Goal: Task Accomplishment & Management: Manage account settings

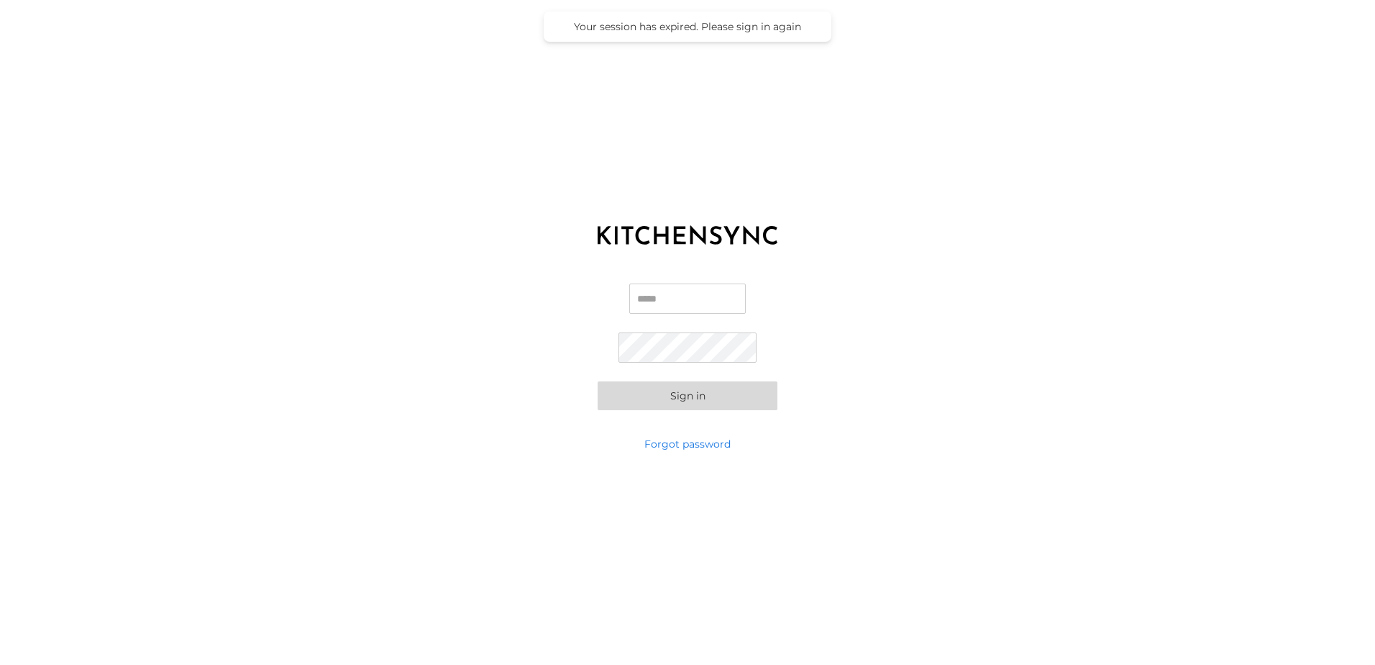
click at [673, 279] on div "Email Password Sign in" at bounding box center [687, 347] width 1375 height 180
click at [677, 304] on input "Email" at bounding box center [687, 298] width 117 height 30
click at [683, 299] on input "Email" at bounding box center [687, 298] width 117 height 30
type input "**********"
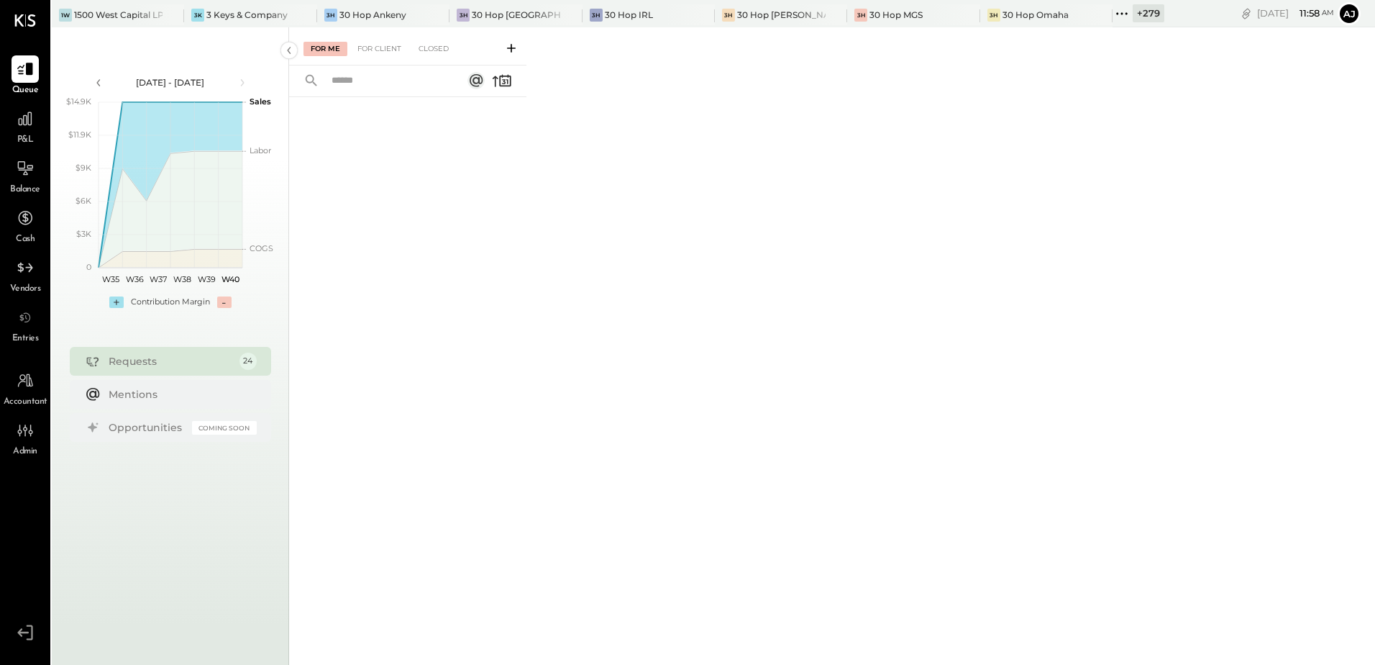
click at [31, 133] on div "P&L" at bounding box center [25, 126] width 27 height 42
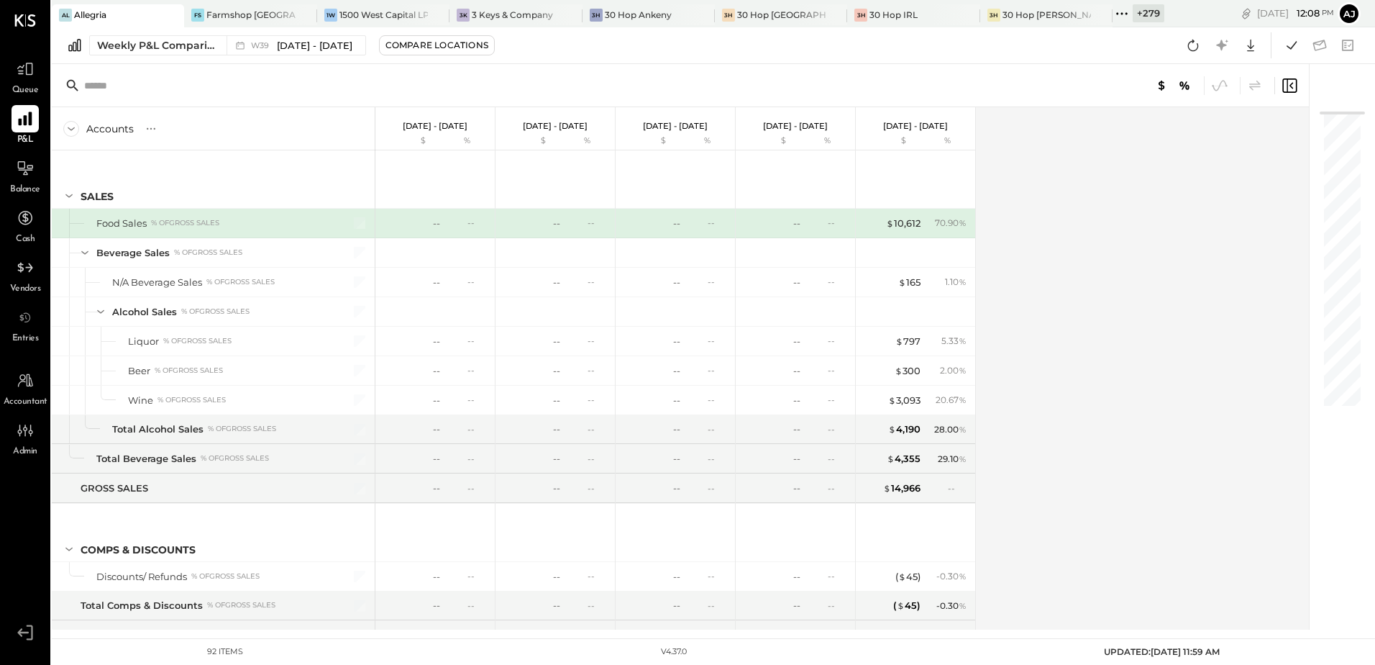
click at [23, 116] on icon at bounding box center [25, 118] width 19 height 19
click at [24, 88] on span "Queue" at bounding box center [25, 90] width 27 height 13
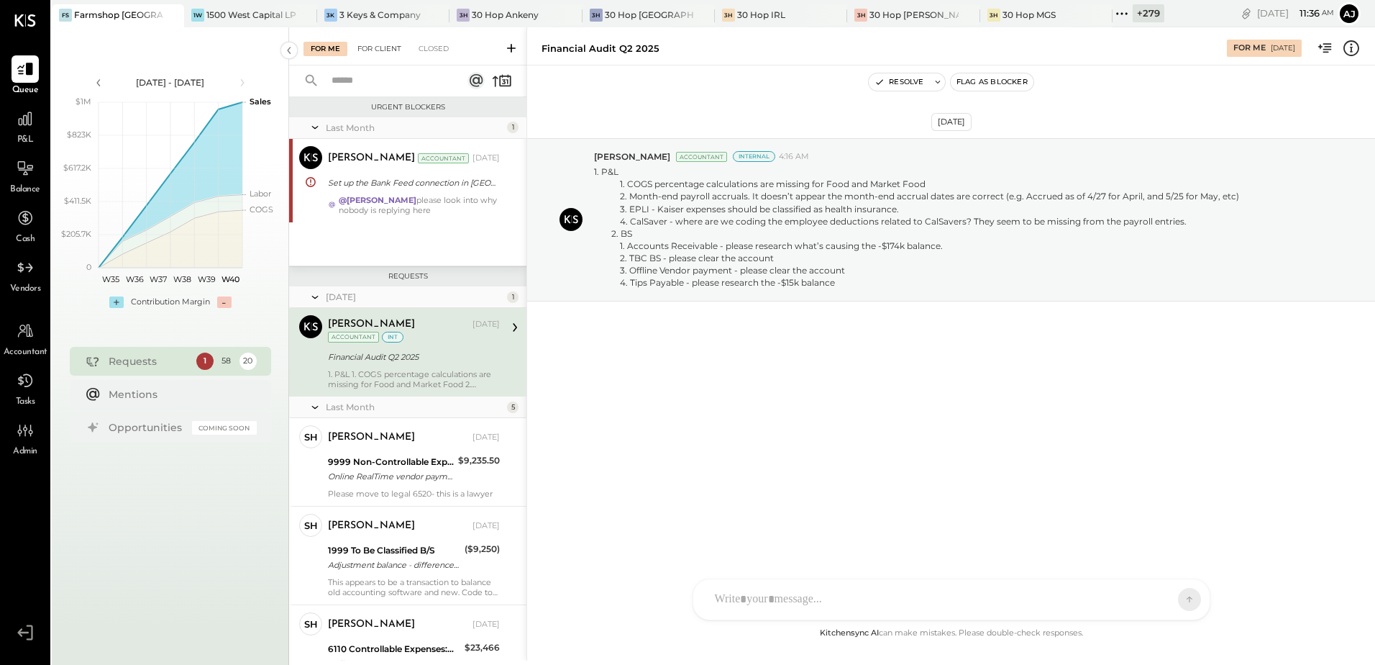
click at [383, 51] on div "For Client" at bounding box center [379, 49] width 58 height 14
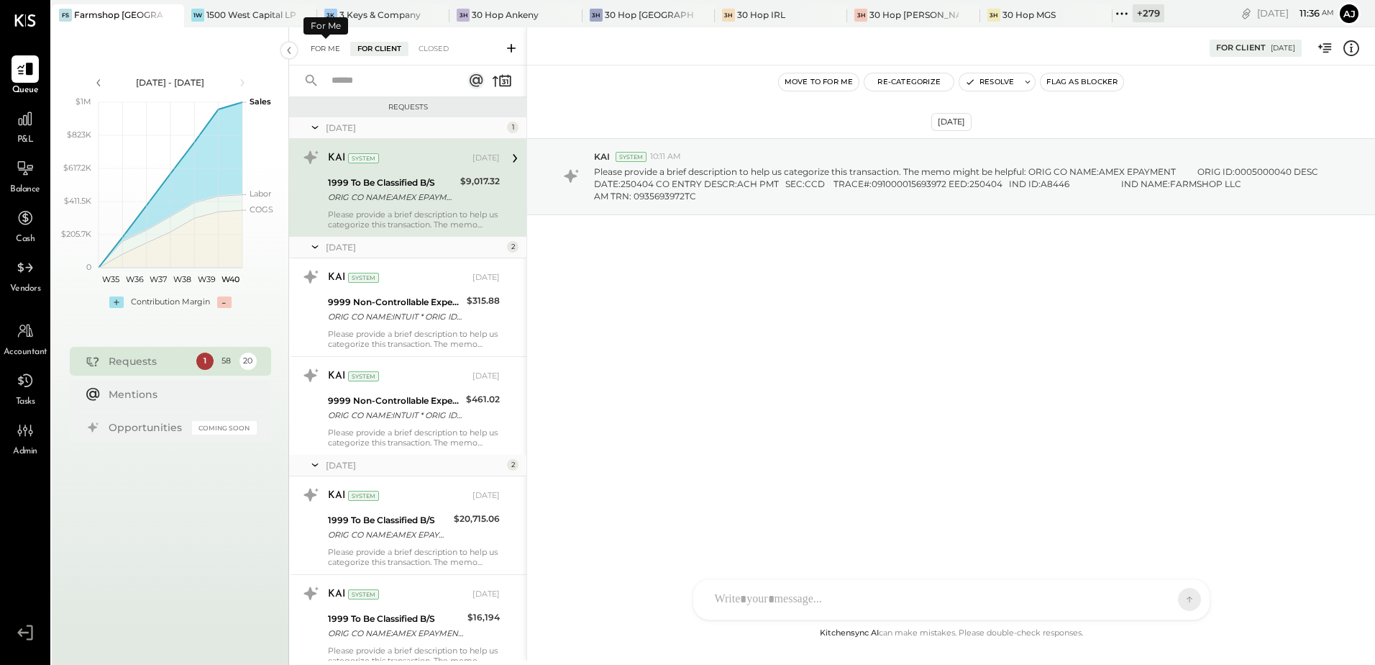
click at [317, 47] on div "For Me" at bounding box center [326, 49] width 44 height 14
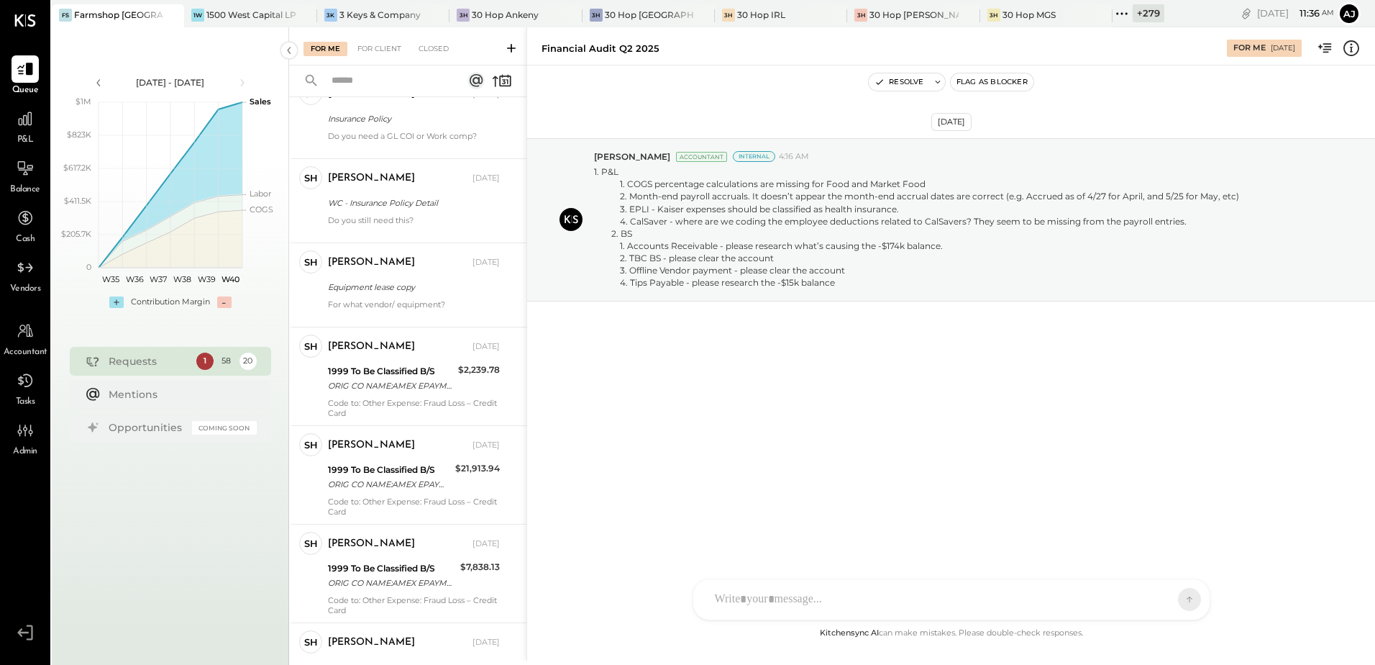
scroll to position [5224, 0]
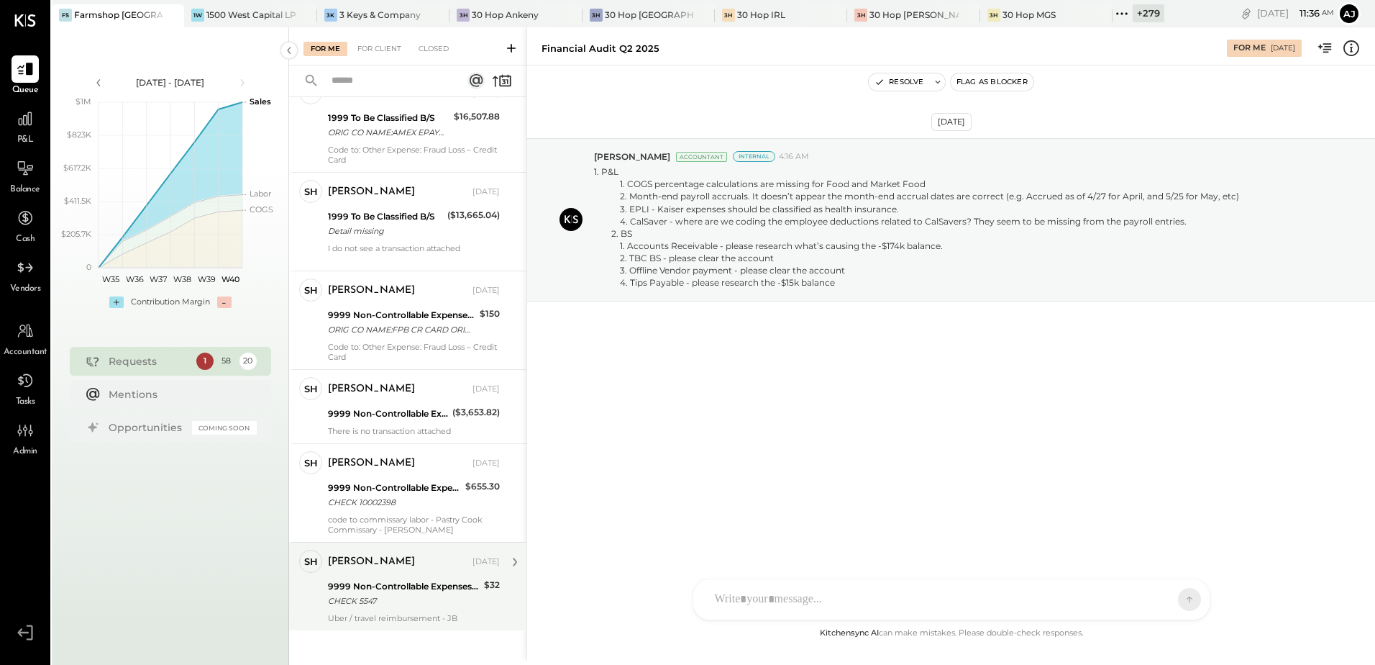
click at [423, 579] on div "9999 Non-Controllable Expenses:Property Expenses:To Be Classified P&L" at bounding box center [404, 586] width 152 height 14
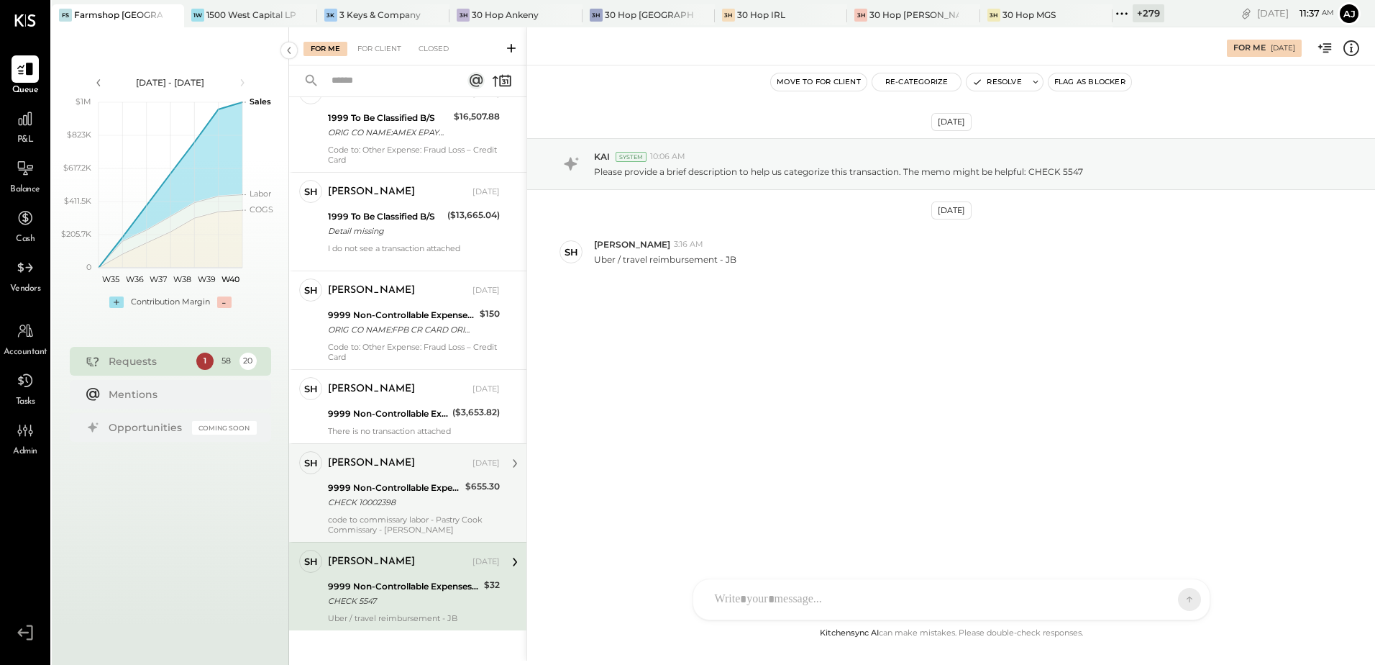
click at [393, 498] on div "CHECK 10002398" at bounding box center [394, 502] width 133 height 14
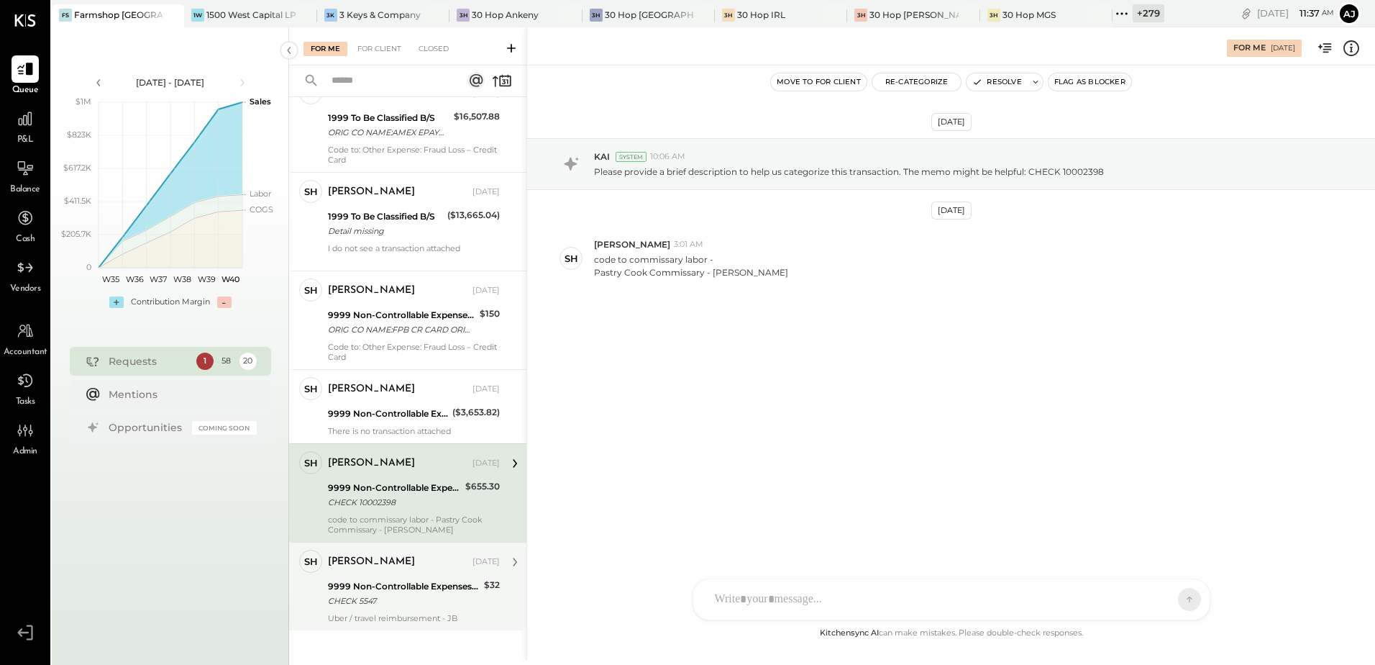
click at [429, 579] on div "9999 Non-Controllable Expenses:Property Expenses:To Be Classified P&L" at bounding box center [404, 586] width 152 height 14
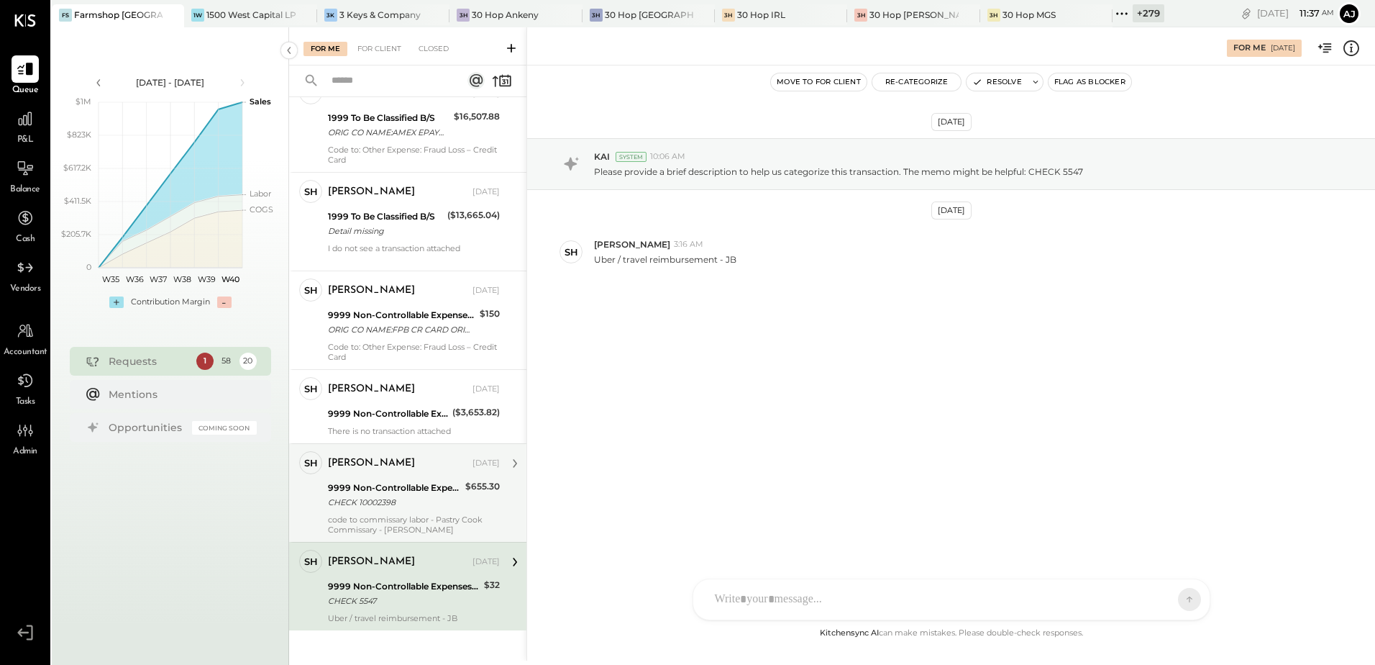
click at [391, 504] on div "Shaunna Hatcher Sep 30, 2025 9999 Non-Controllable Expenses:Property Expenses:T…" at bounding box center [414, 492] width 172 height 83
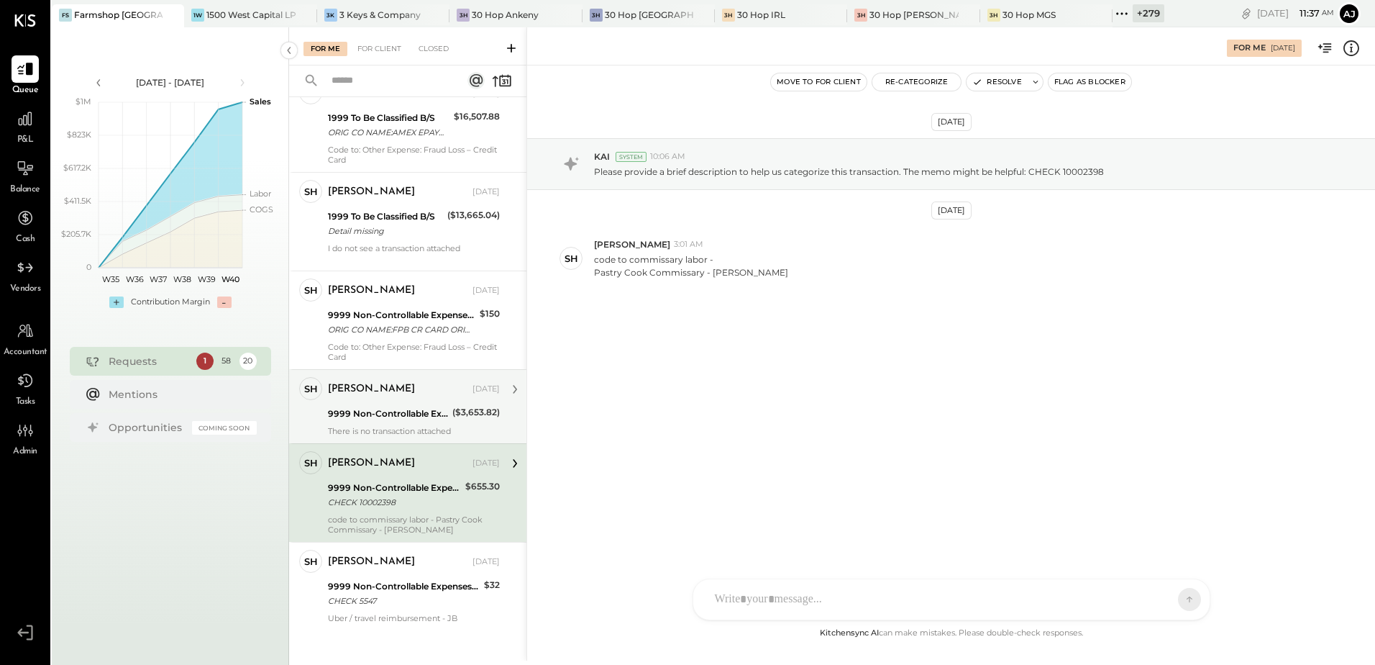
click at [385, 414] on div "Shaunna Hatcher Sep 30, 2025 9999 Non-Controllable Expenses:Property Expenses:T…" at bounding box center [414, 406] width 172 height 59
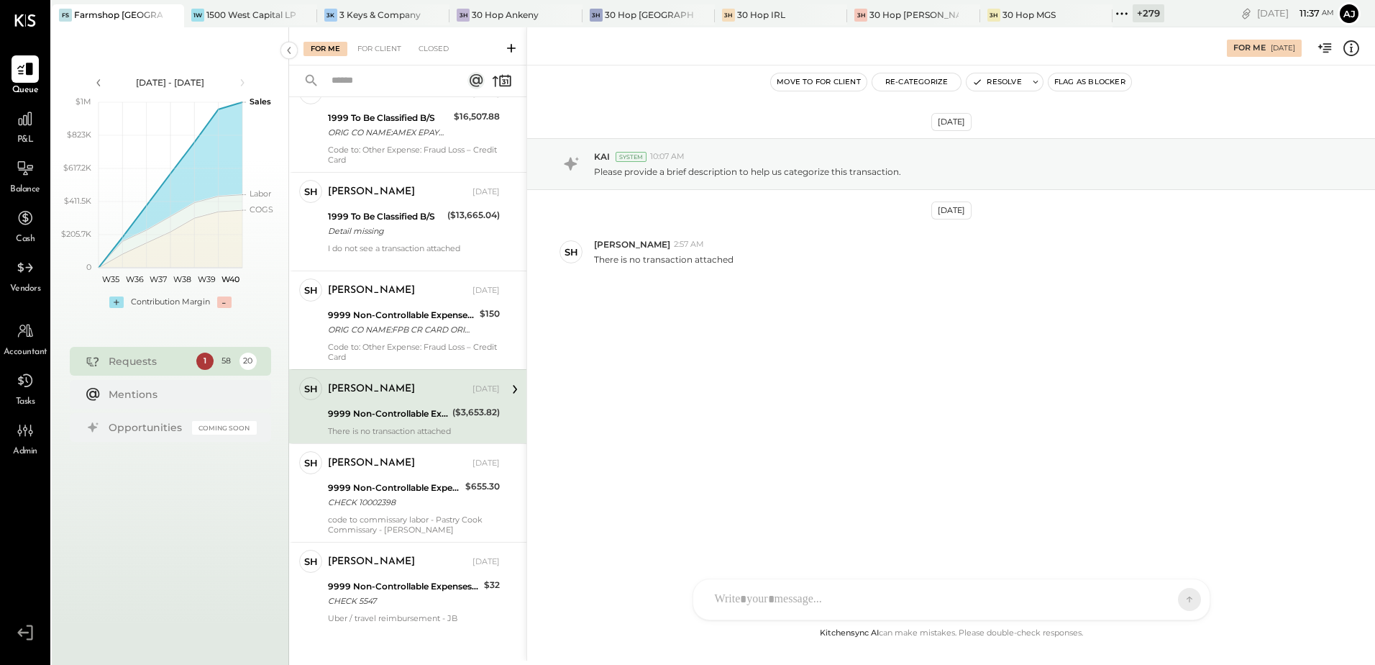
scroll to position [5081, 0]
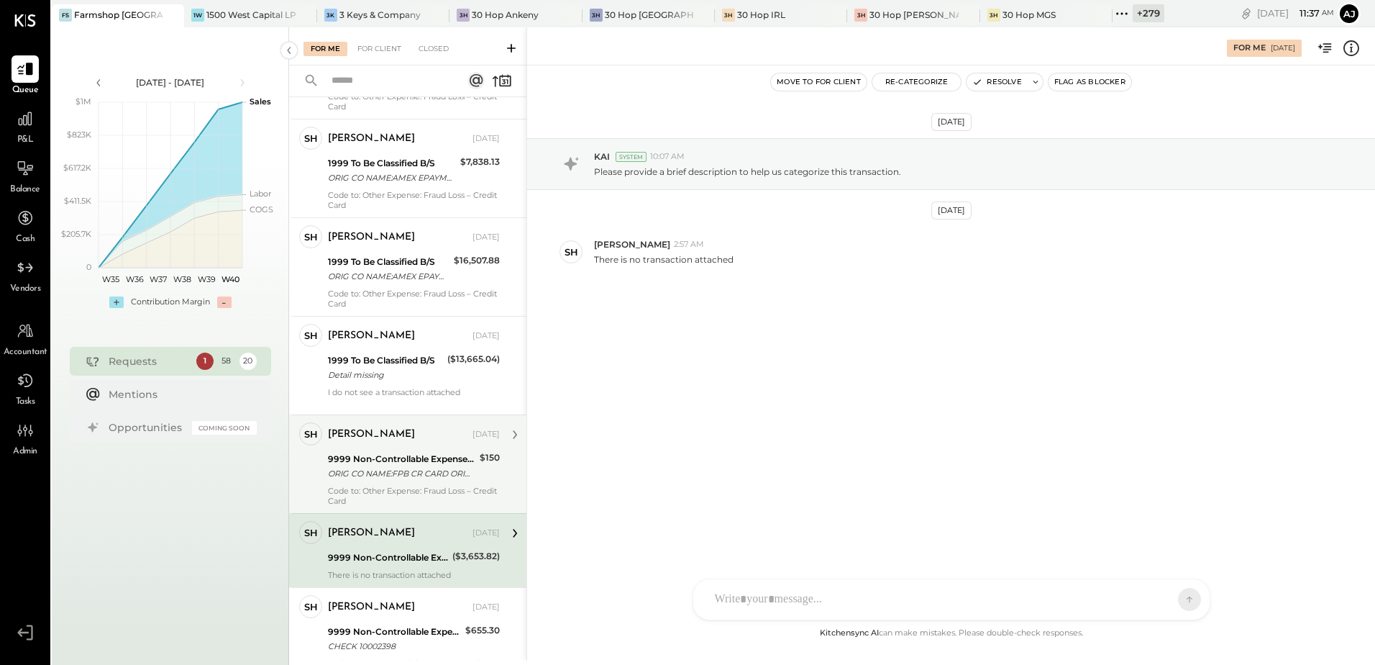
click at [376, 486] on div "Code to: Other Expense: Fraud Loss – Credit Card" at bounding box center [414, 496] width 172 height 20
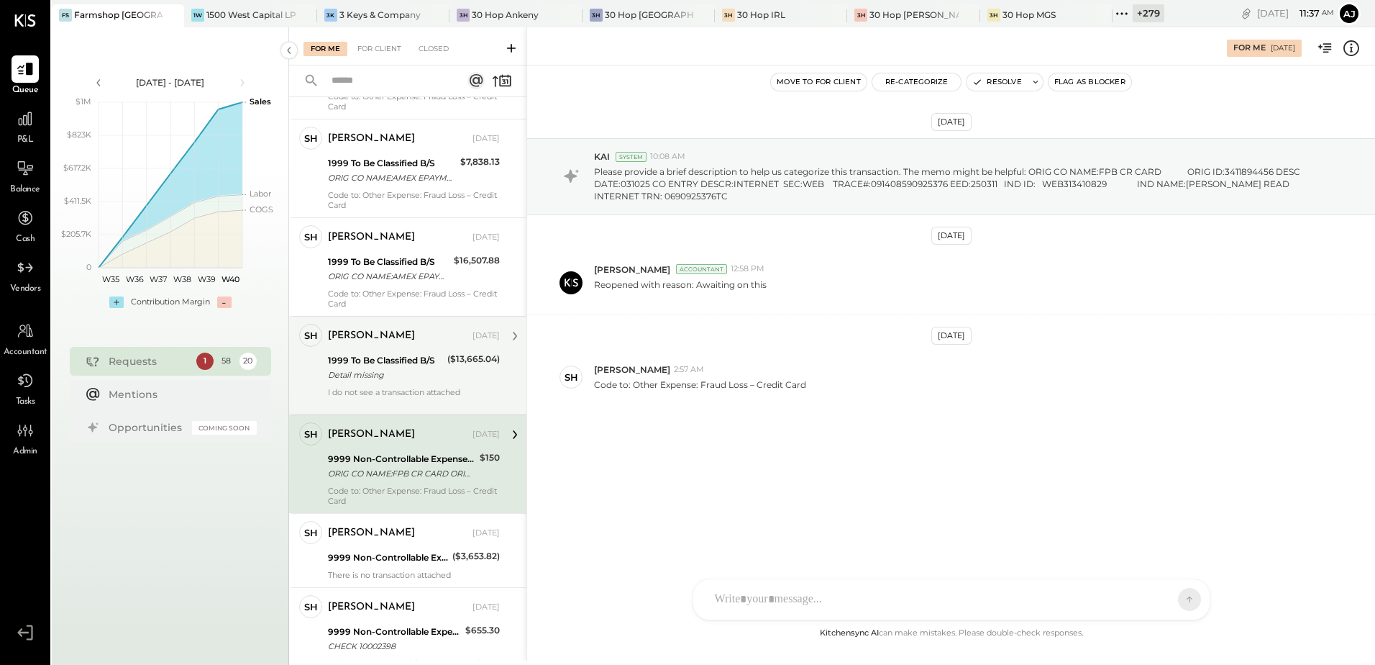
click at [377, 353] on div "1999 To Be Classified B/S" at bounding box center [385, 360] width 115 height 14
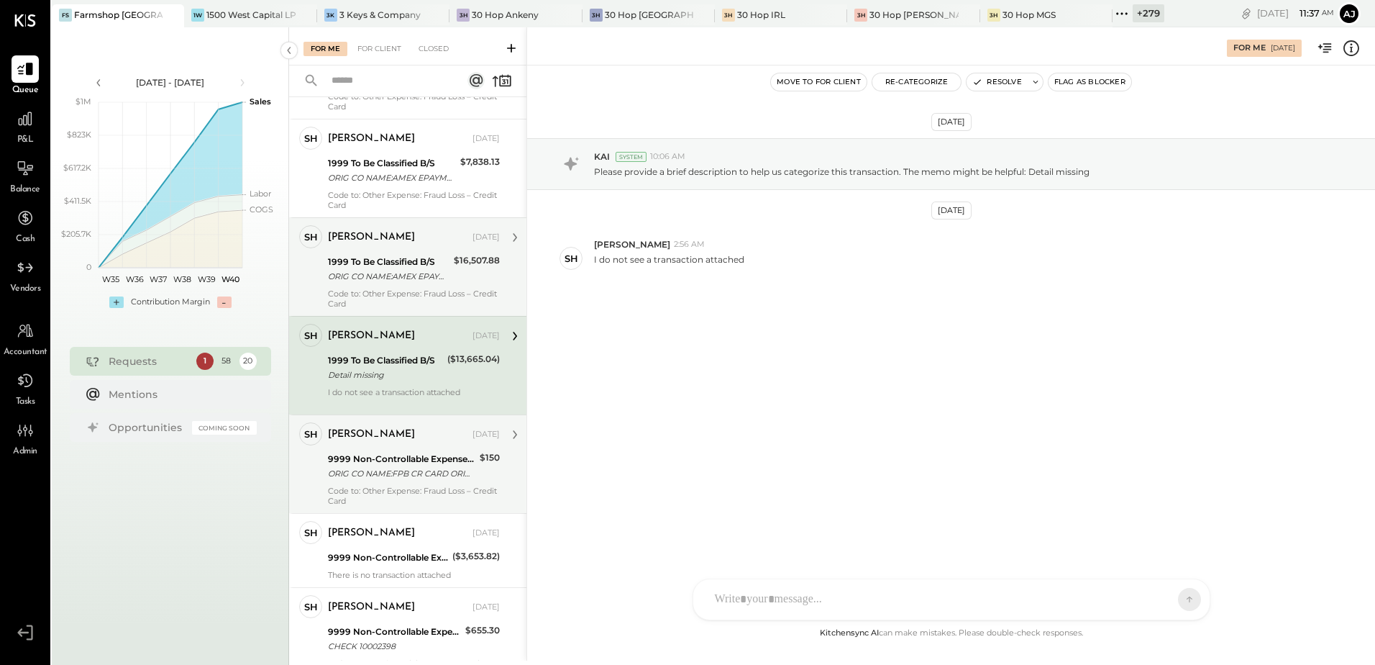
click at [401, 269] on div "ORIG CO NAME:AMEX EPAYMENT ORIG ID:0005000040 DESC DATE:250331 CO ENTRY DESCR:A…" at bounding box center [389, 276] width 122 height 14
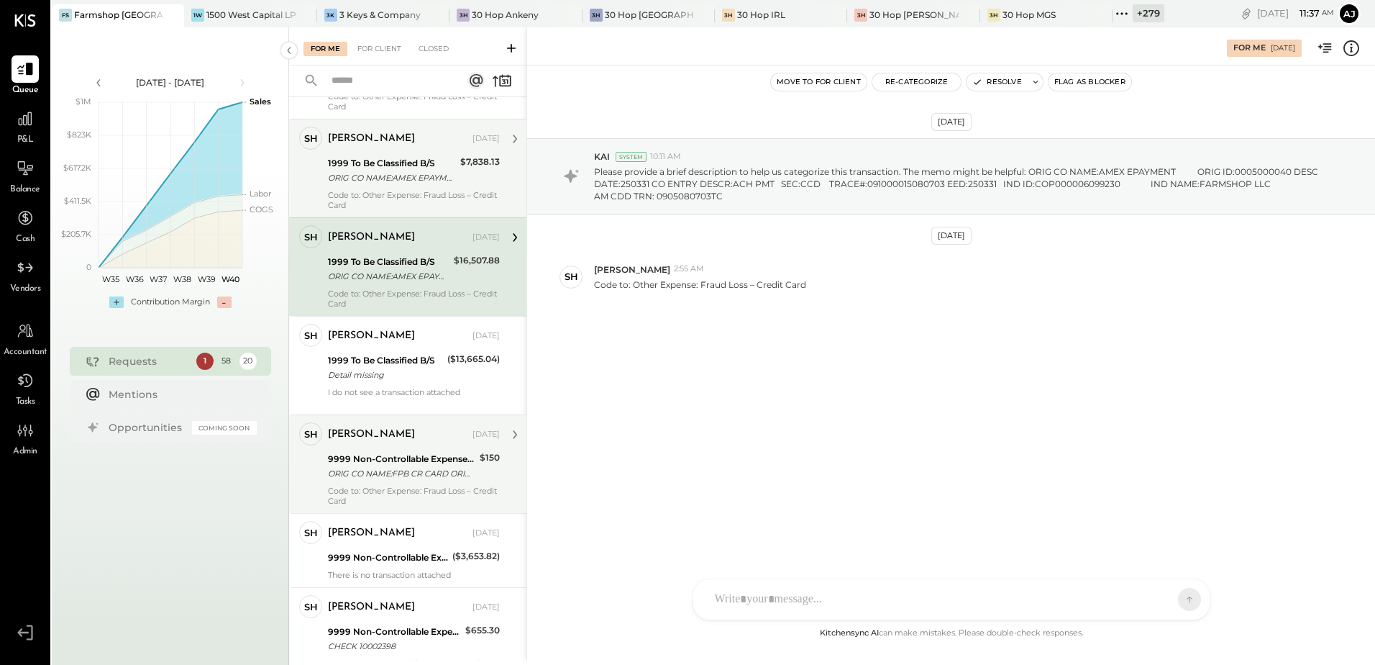
click at [395, 190] on div "Code to: Other Expense: Fraud Loss – Credit Card" at bounding box center [414, 200] width 172 height 20
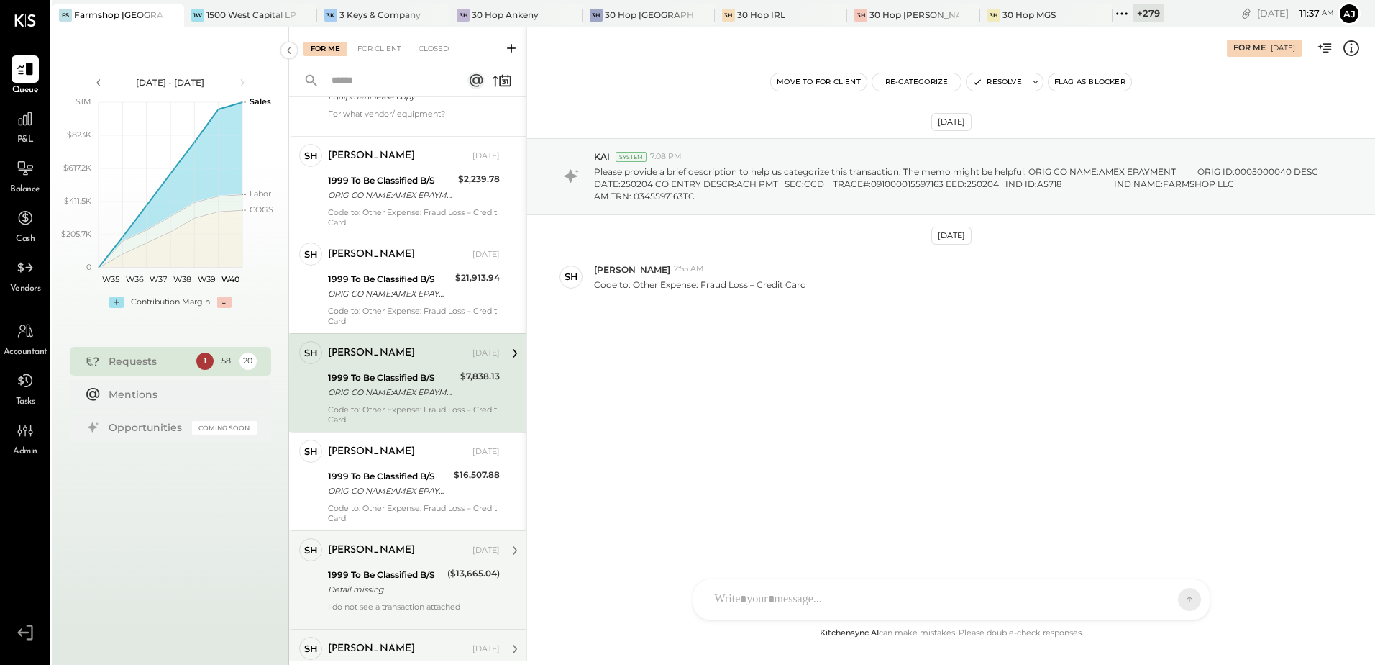
scroll to position [4865, 0]
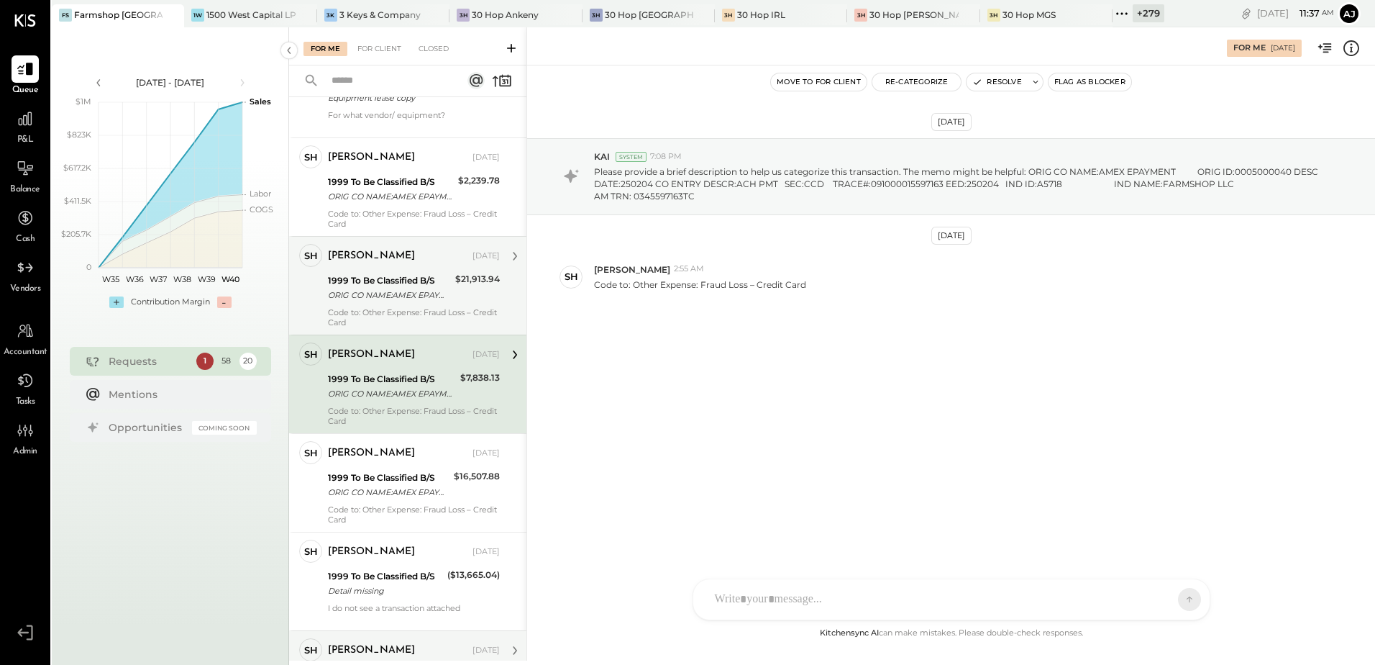
click at [402, 293] on div "1999 To Be Classified B/S ORIG CO NAME:AMEX EPAYMENT ORIG ID:0005000040 DESC DA…" at bounding box center [389, 288] width 123 height 32
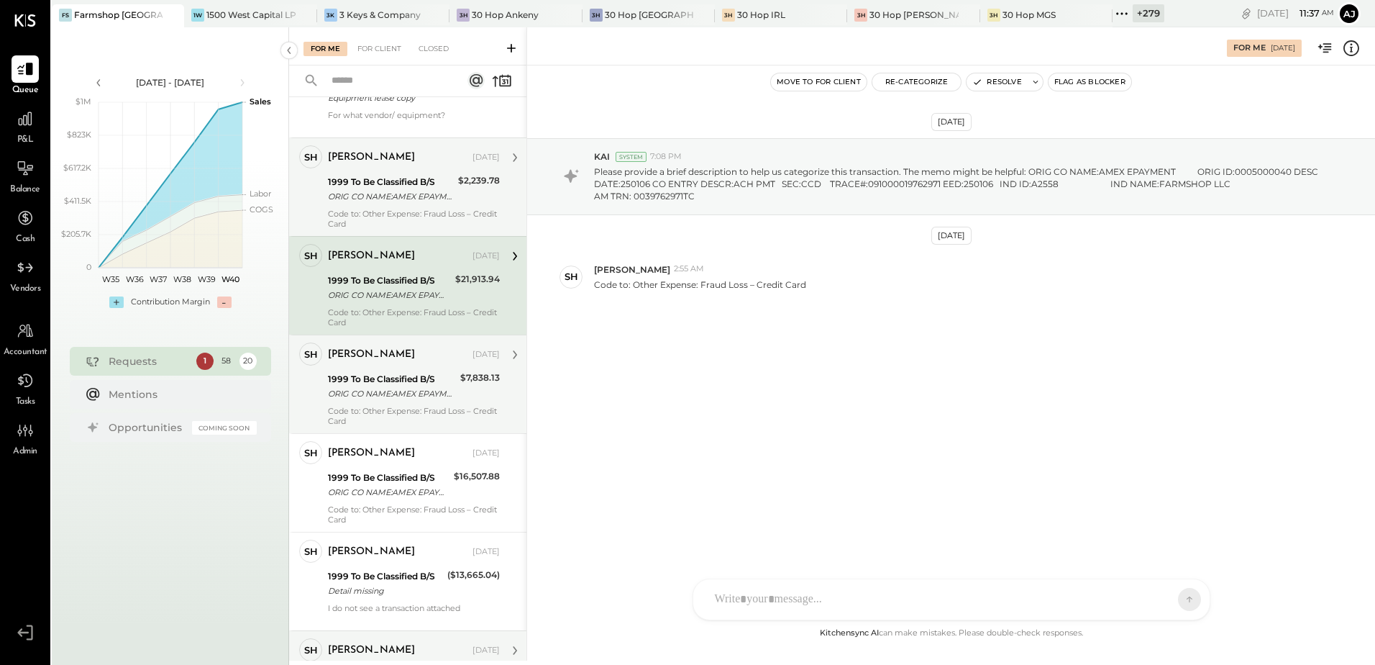
click at [399, 211] on div "Code to: Other Expense: Fraud Loss – Credit Card" at bounding box center [414, 219] width 172 height 20
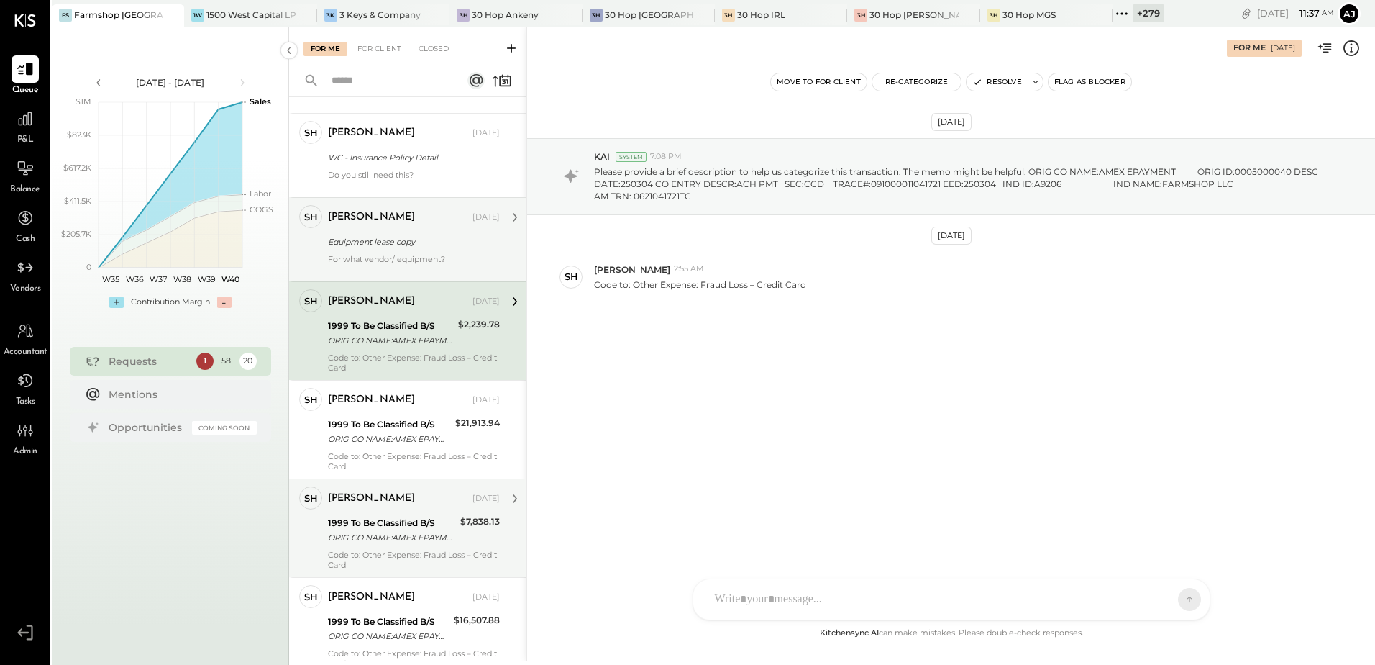
click at [397, 254] on div "For what vendor/ equipment?" at bounding box center [414, 264] width 172 height 20
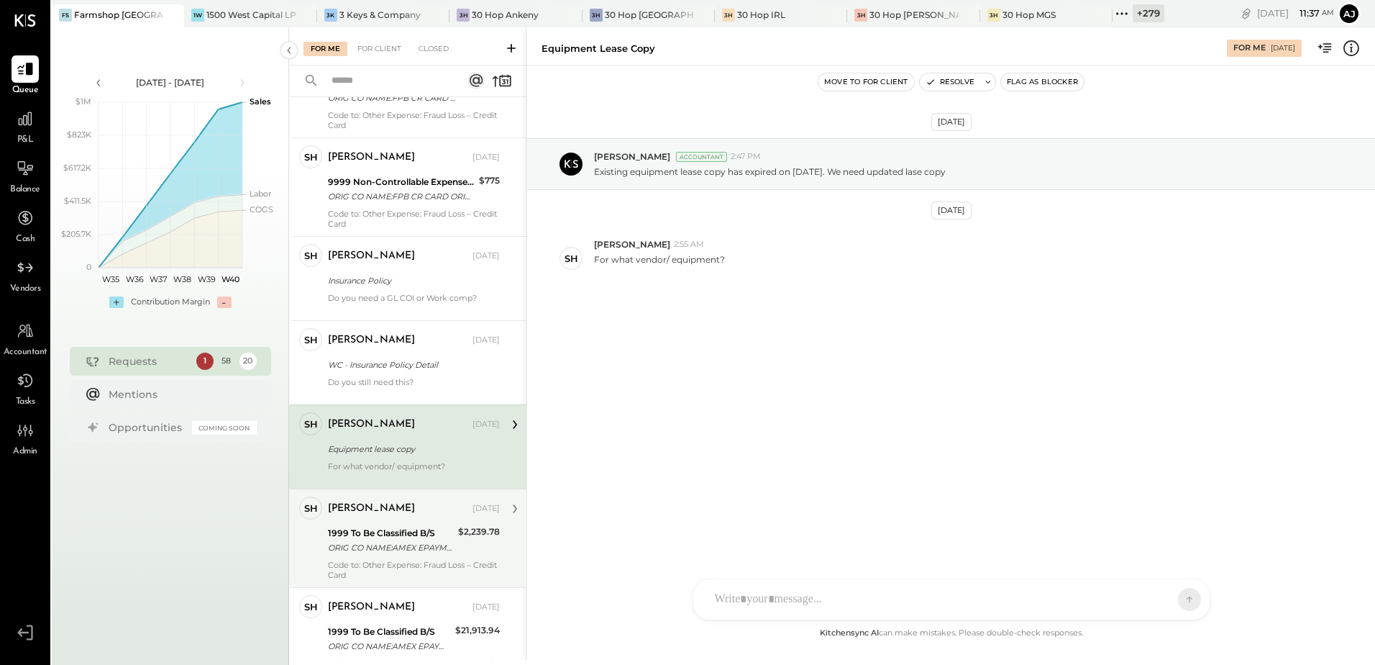
scroll to position [4505, 0]
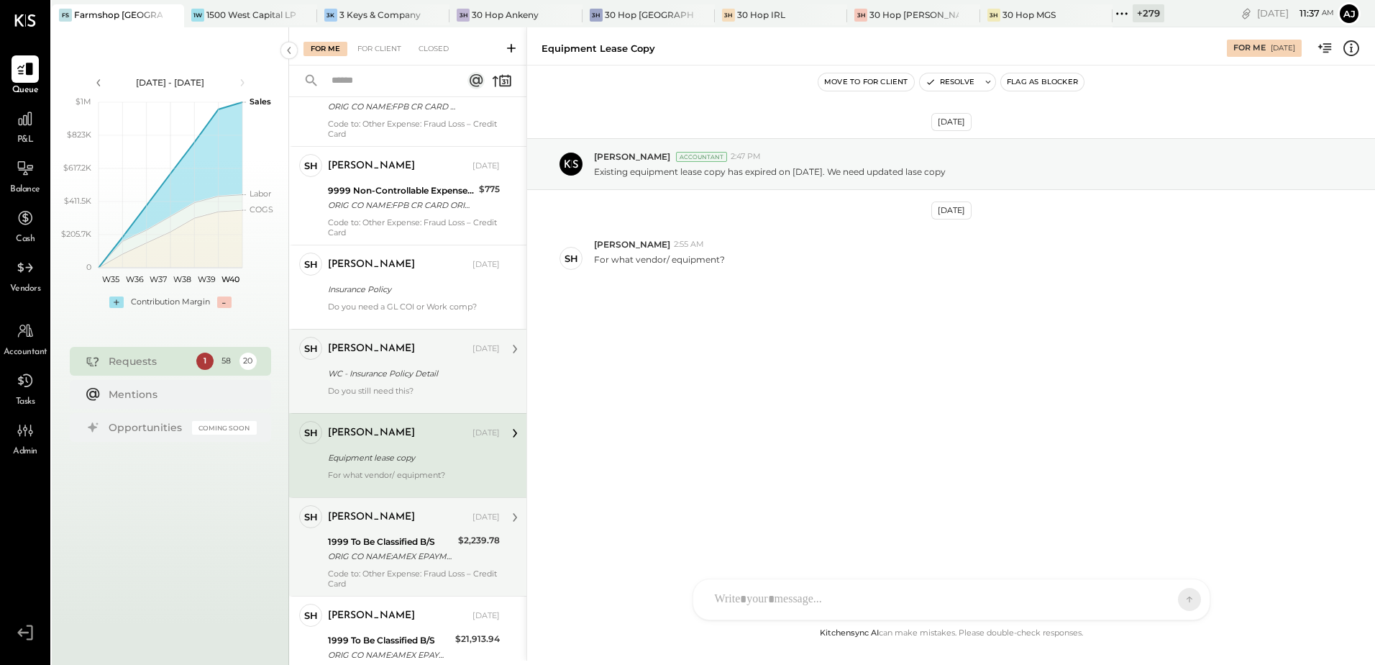
click at [419, 386] on div "Do you still need this?" at bounding box center [414, 396] width 172 height 20
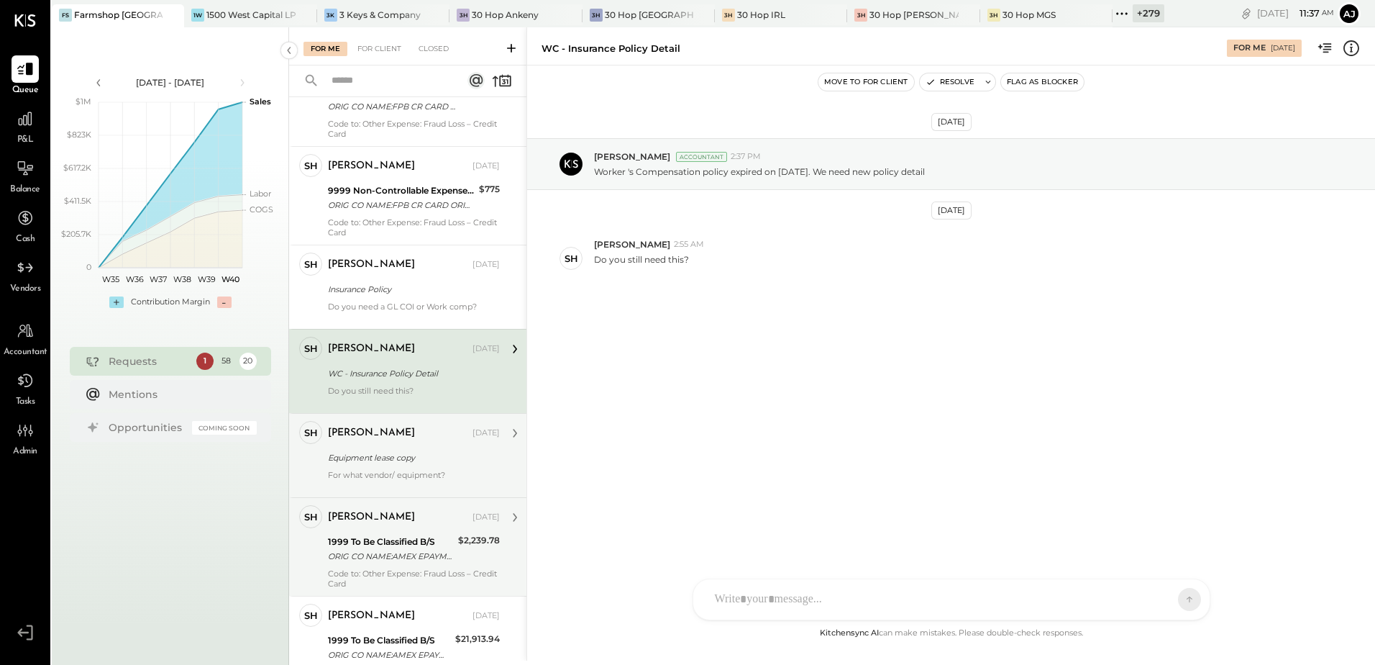
click at [408, 480] on div at bounding box center [414, 485] width 172 height 10
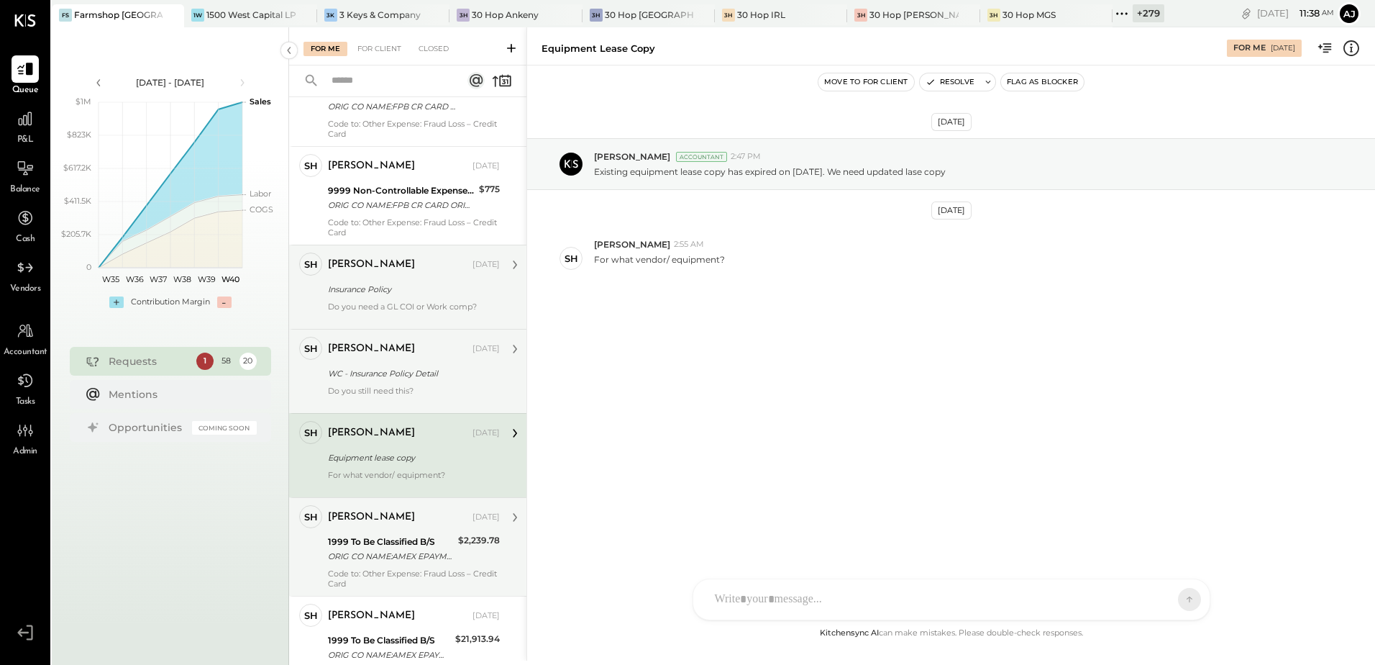
click at [412, 301] on div "Do you need a GL COI or Work comp?" at bounding box center [414, 311] width 172 height 20
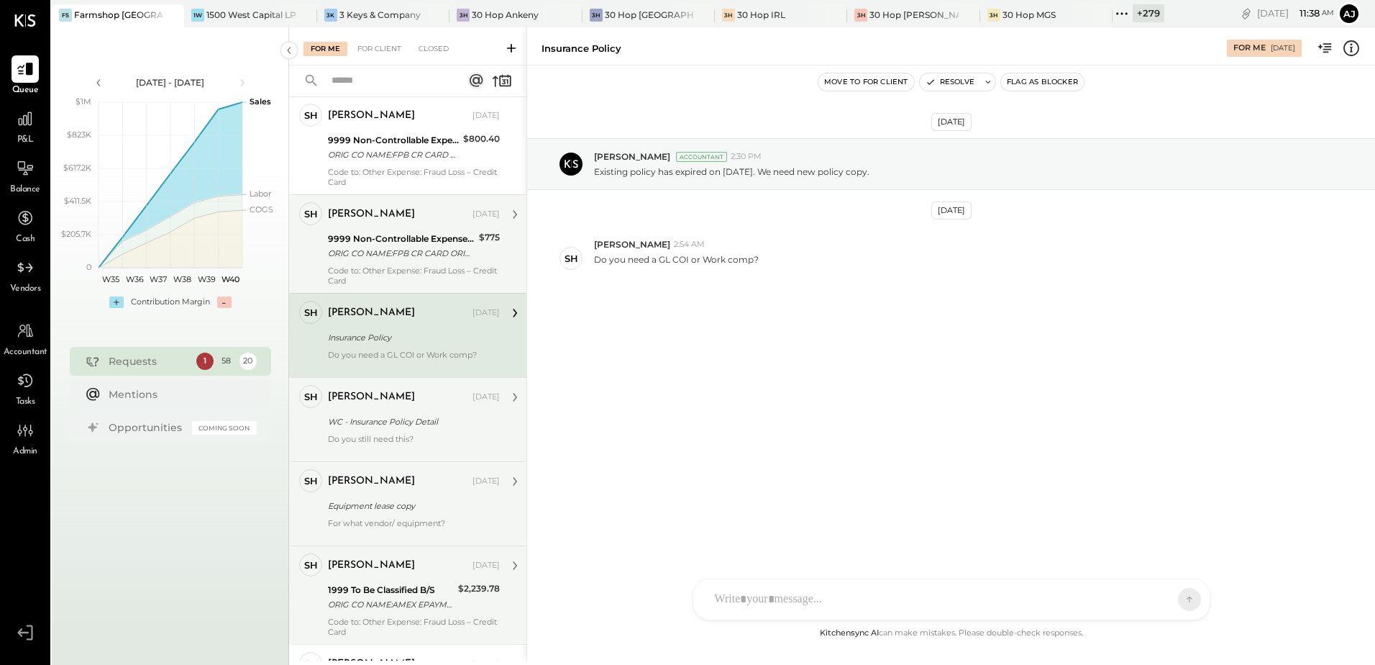
scroll to position [4433, 0]
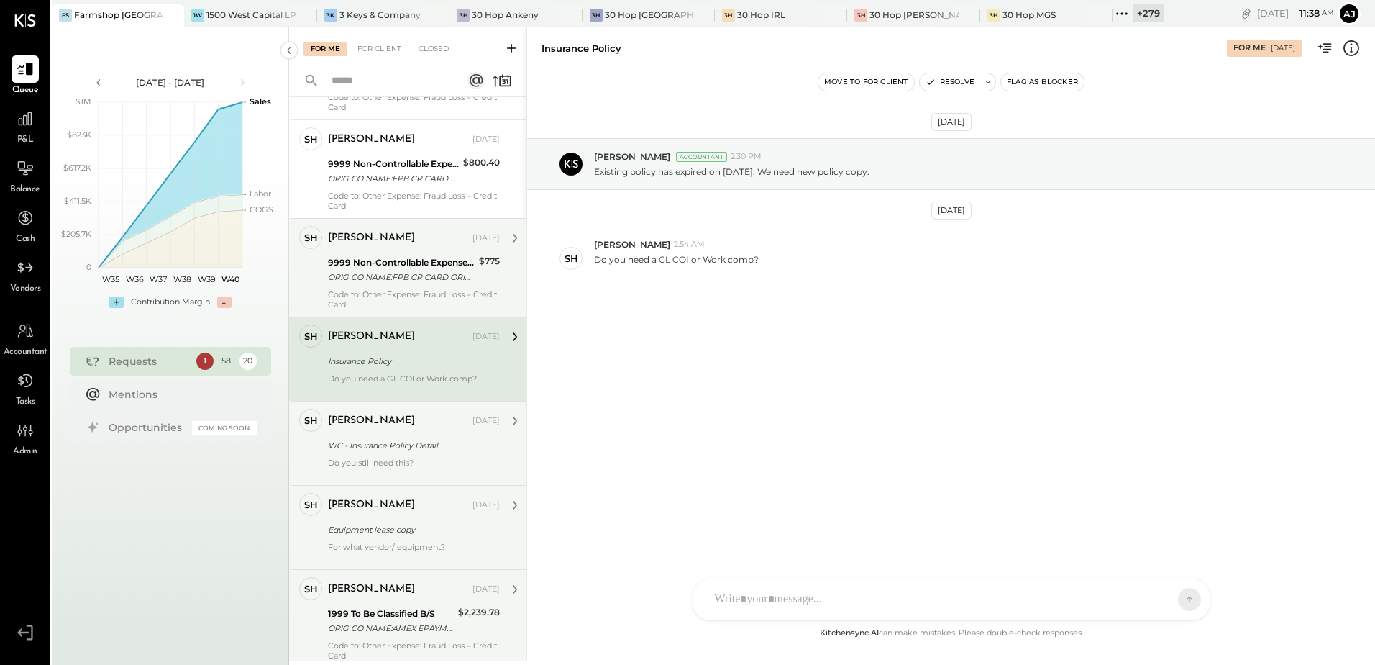
click at [401, 242] on div "Shaunna Hatcher Sep 30, 2025 9999 Non-Controllable Expenses:Property Expenses:T…" at bounding box center [414, 267] width 172 height 83
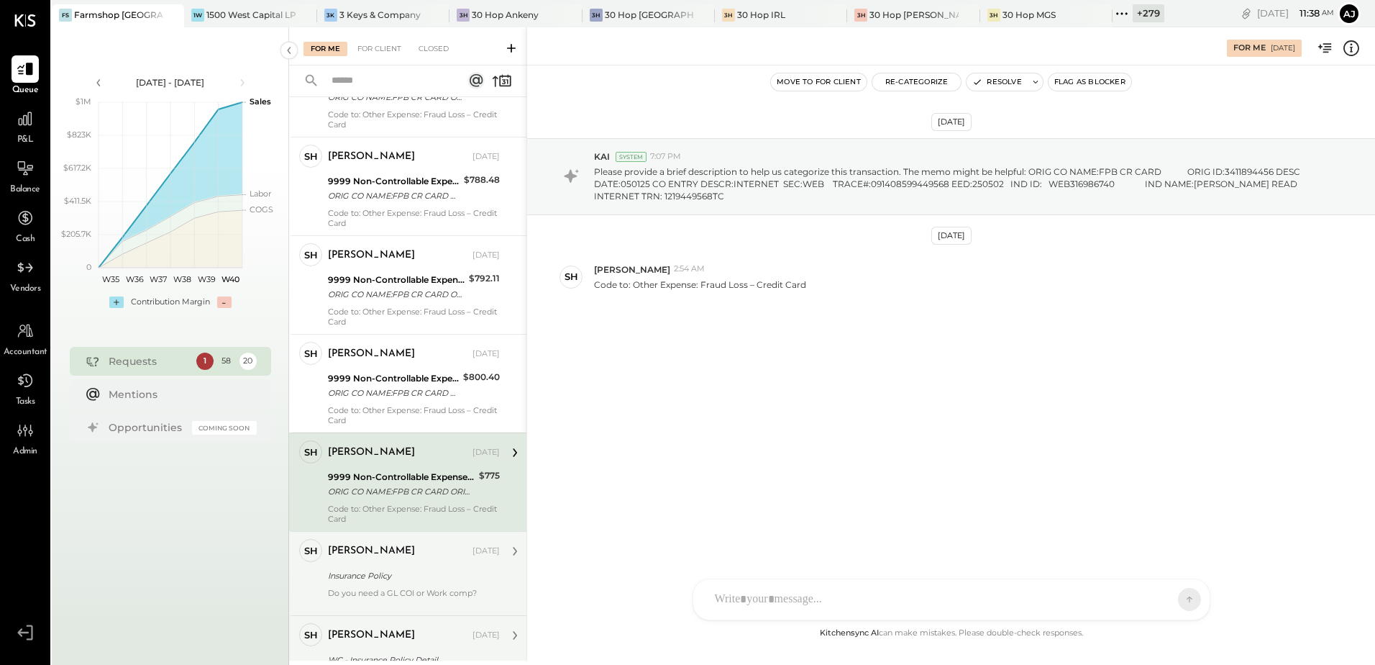
scroll to position [4217, 0]
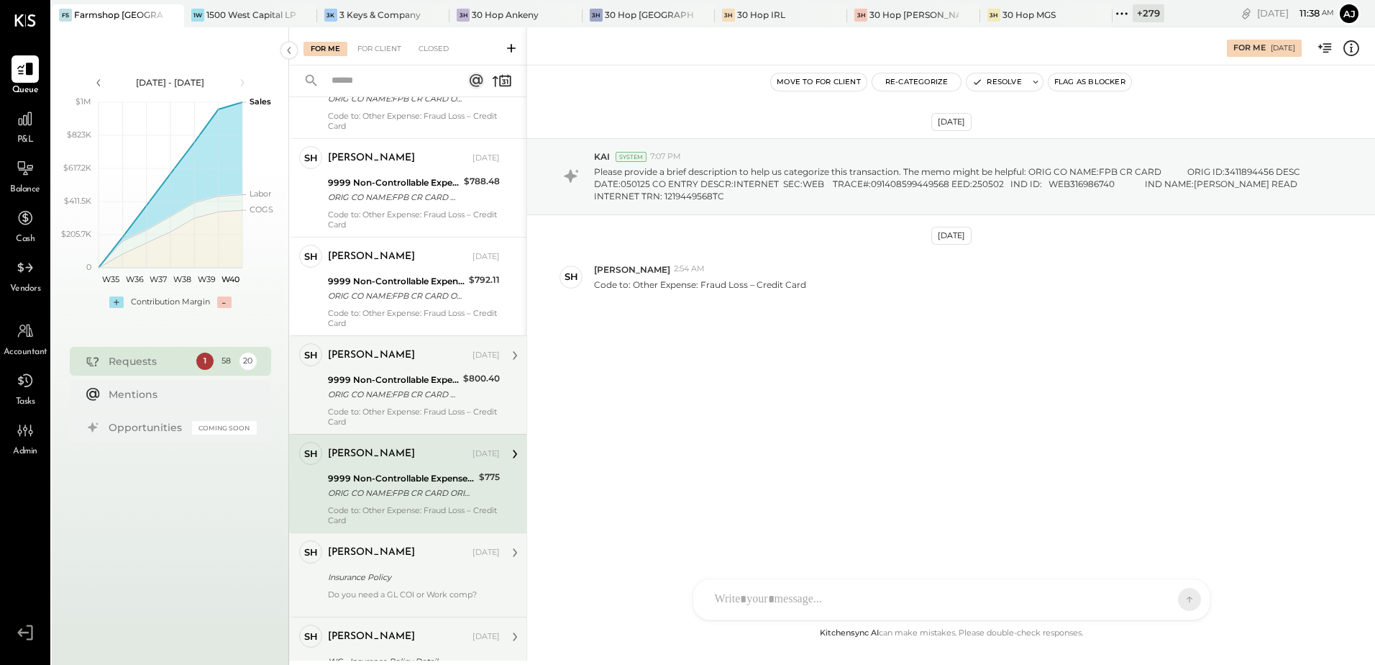
click at [400, 373] on div "9999 Non-Controllable Expenses:Property Expenses:To Be Classified P&L" at bounding box center [393, 380] width 131 height 14
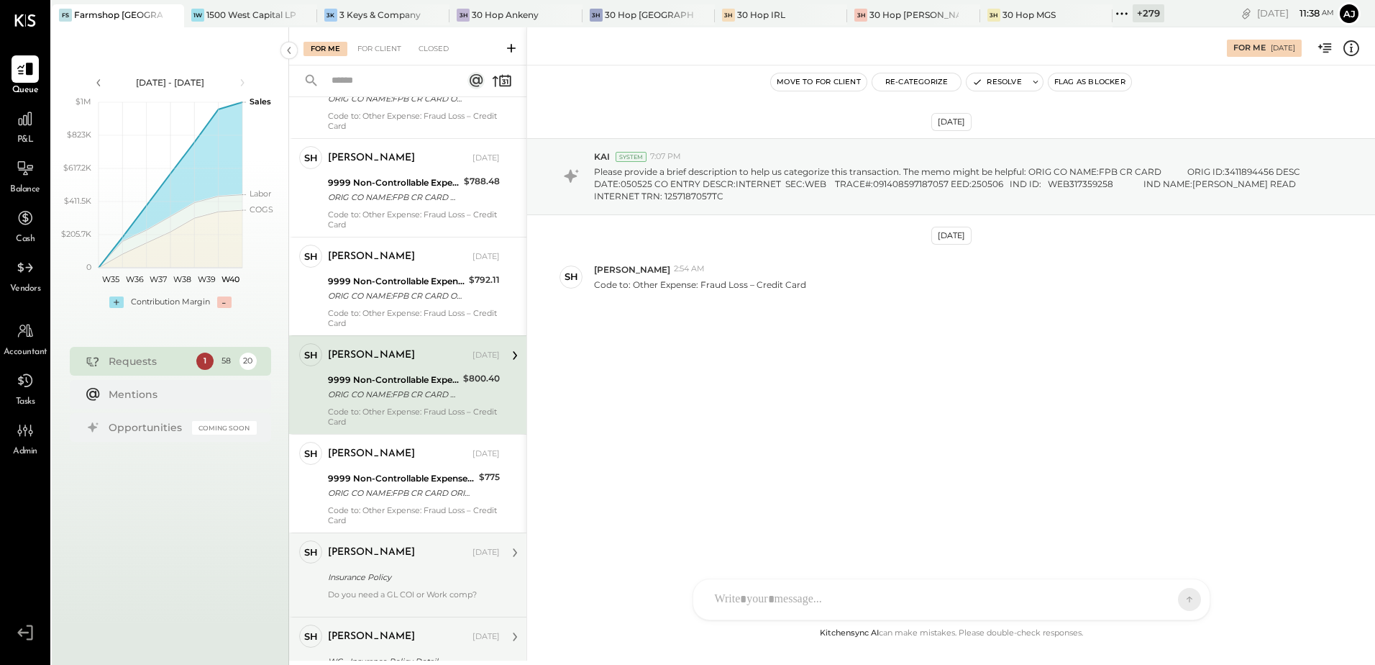
click at [405, 308] on div "Code to: Other Expense: Fraud Loss – Credit Card" at bounding box center [414, 318] width 172 height 20
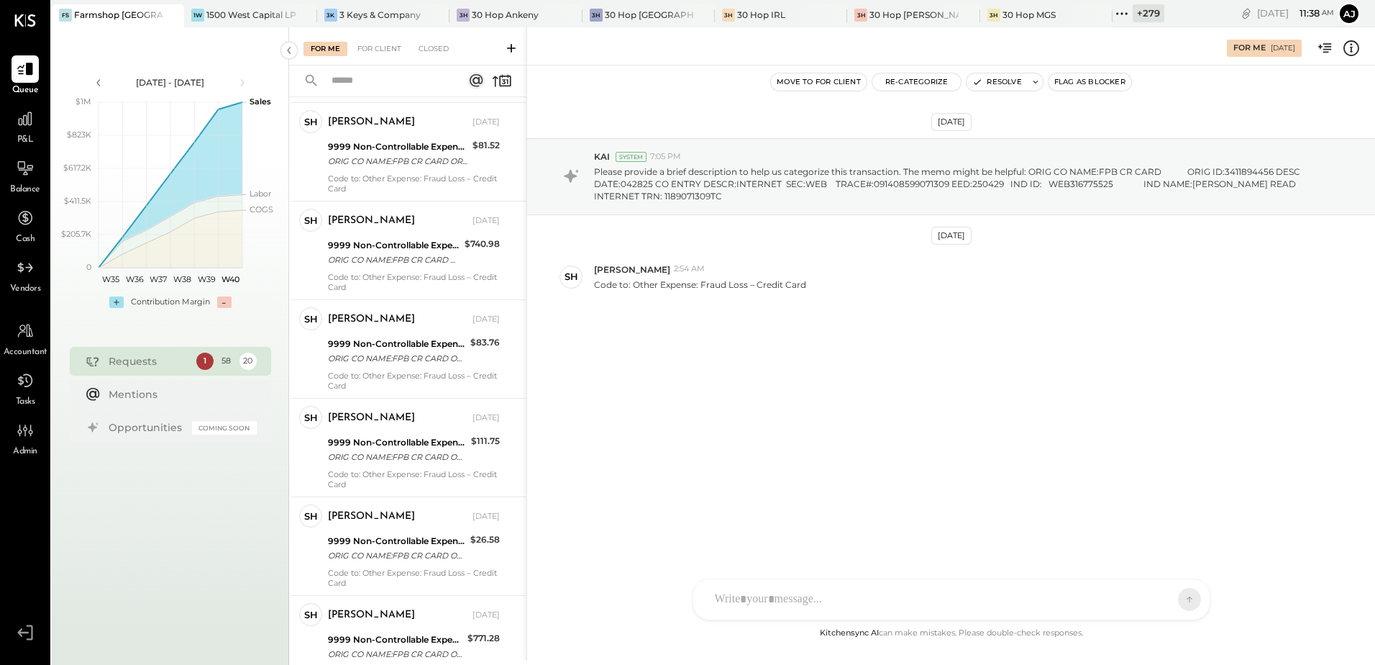
scroll to position [3498, 0]
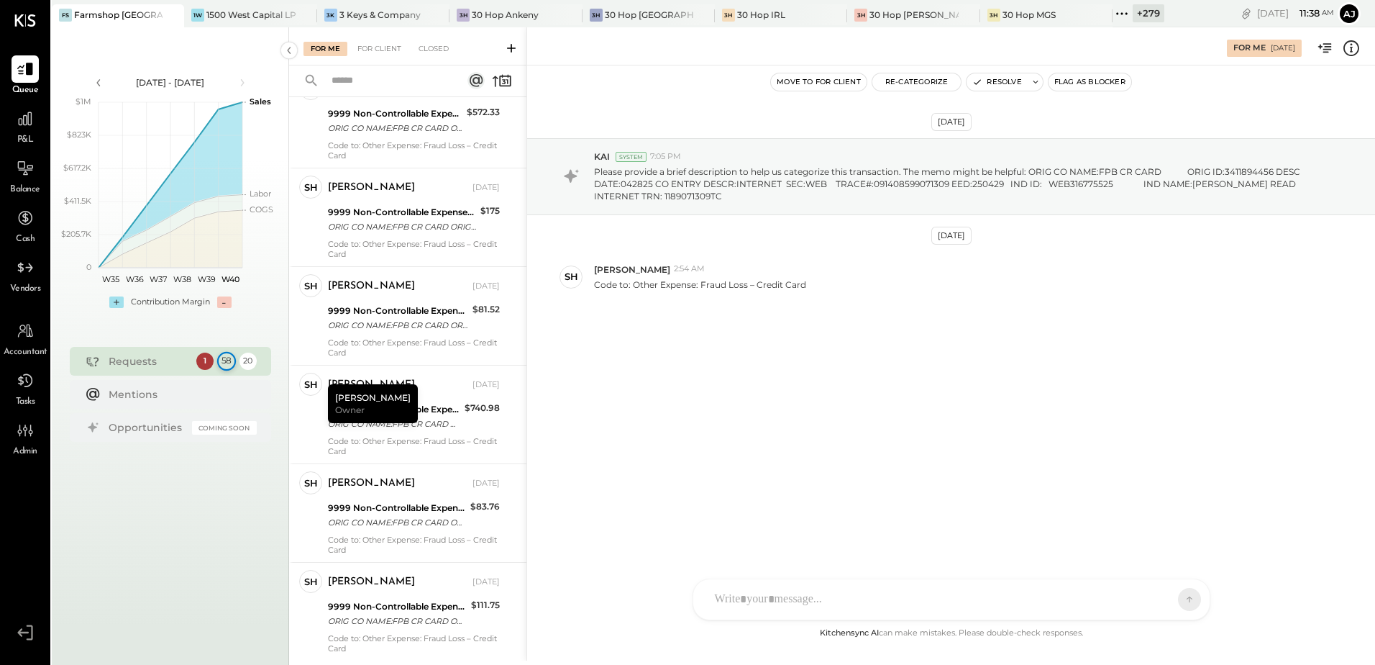
click at [224, 364] on div "58" at bounding box center [226, 361] width 19 height 19
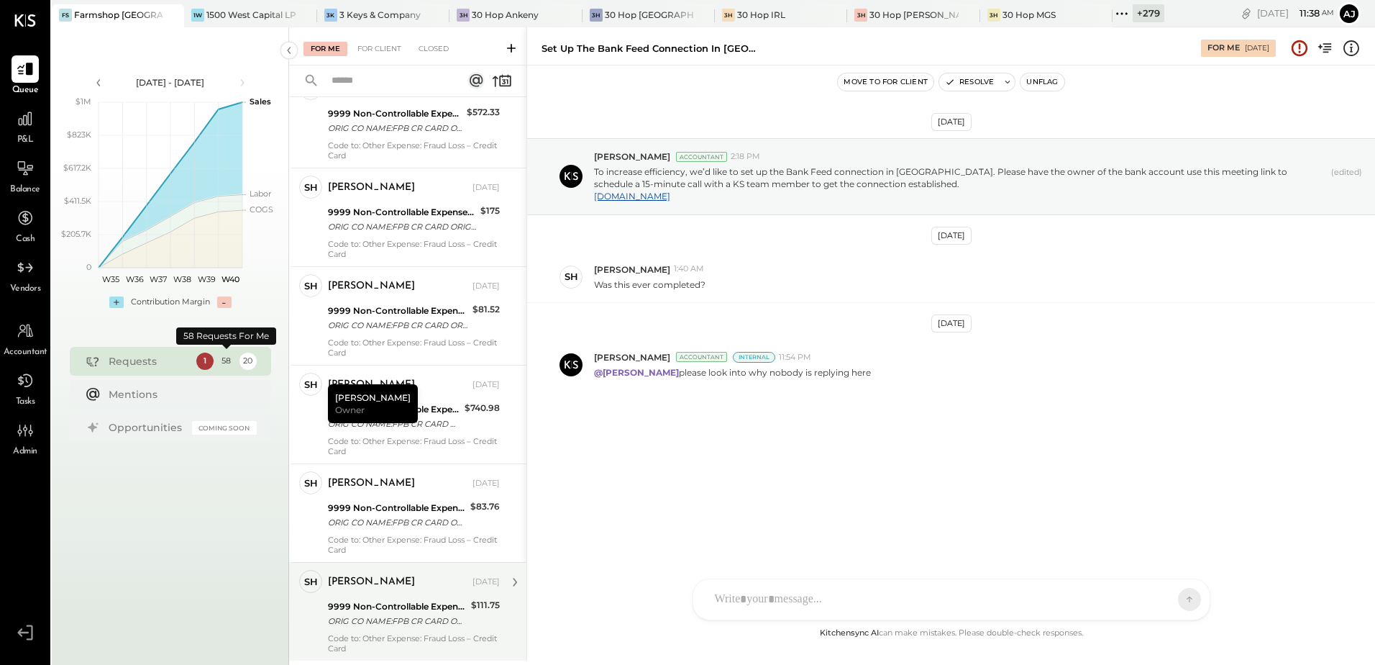
scroll to position [4113, 0]
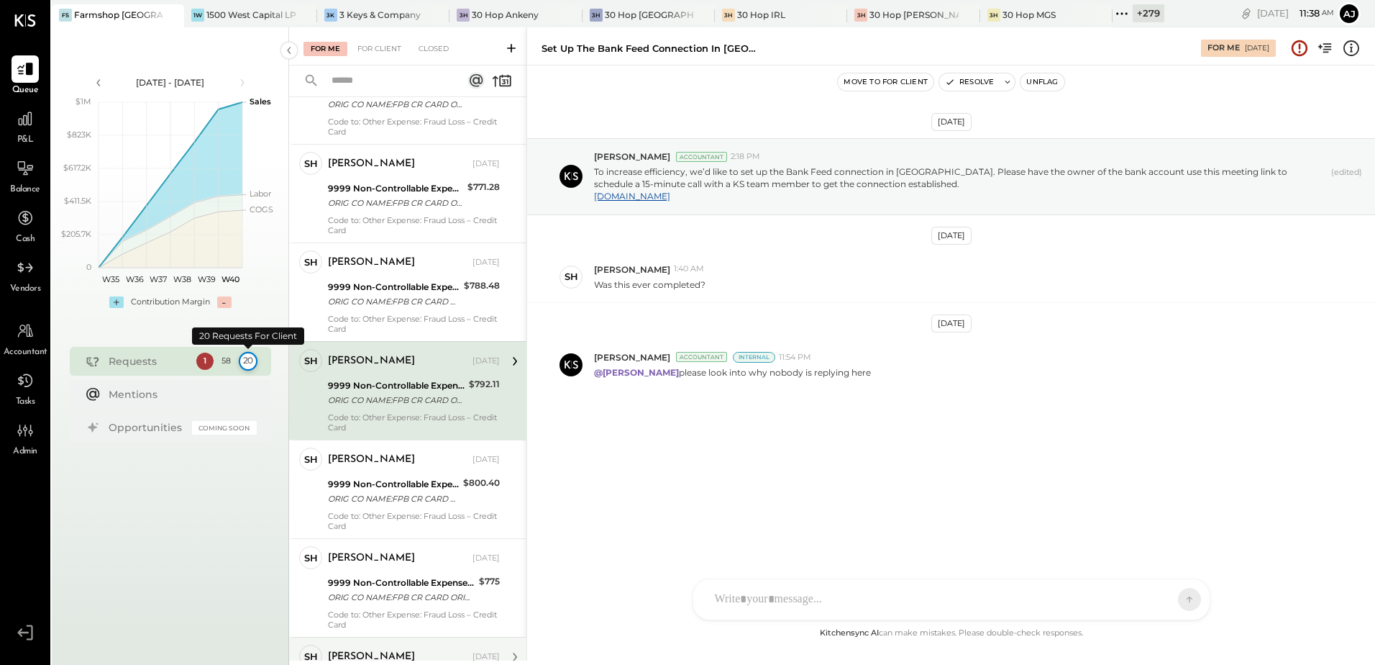
click at [245, 362] on div "20" at bounding box center [247, 361] width 19 height 19
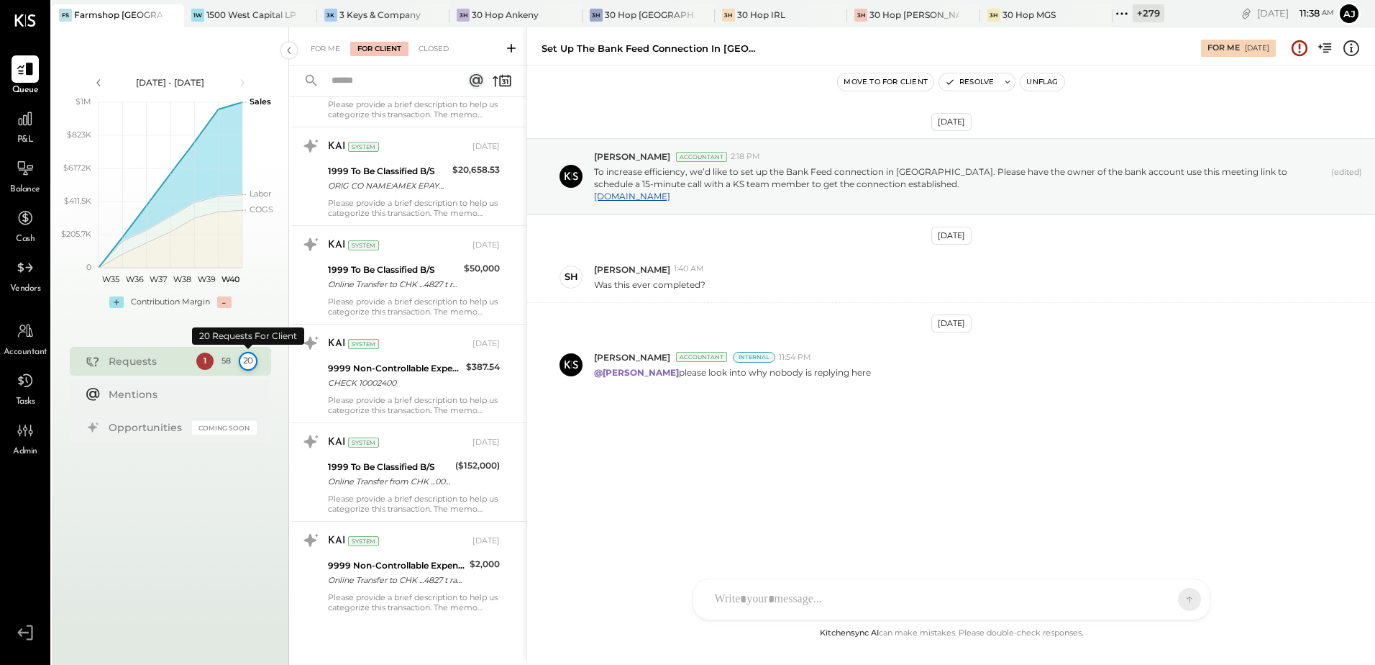
scroll to position [1487, 0]
click at [200, 363] on div "1" at bounding box center [204, 361] width 19 height 19
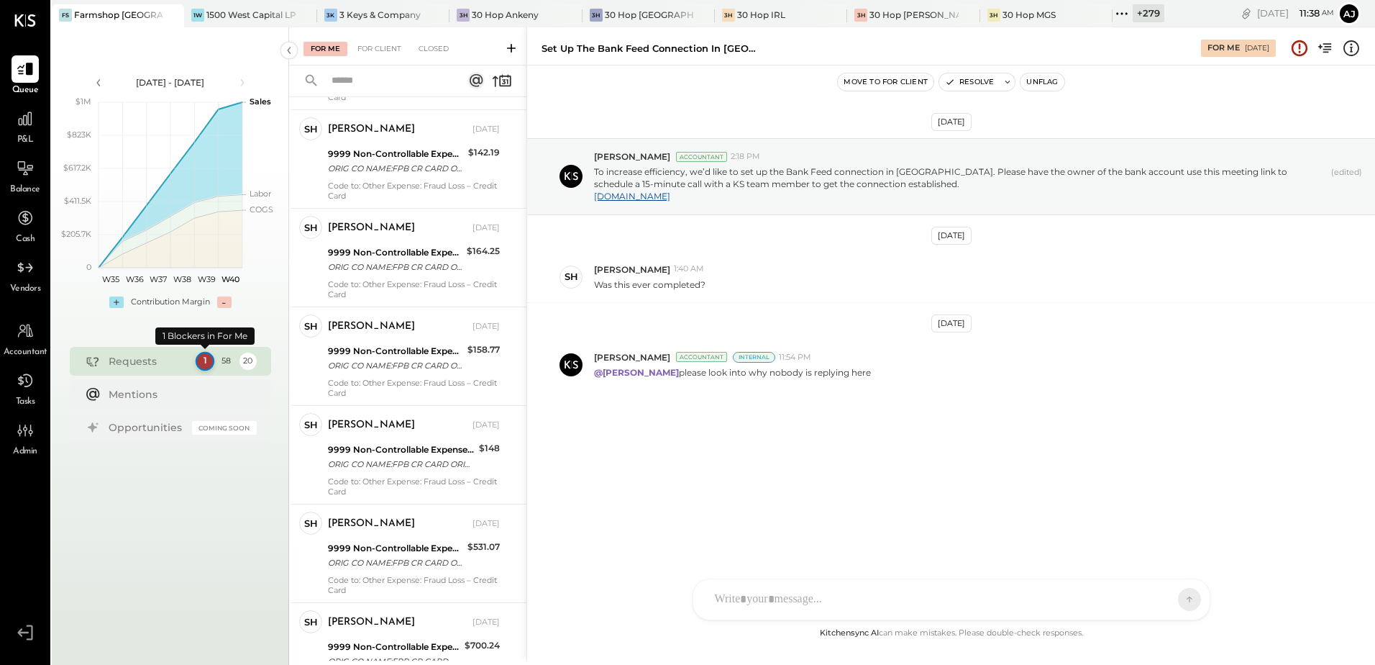
scroll to position [4113, 0]
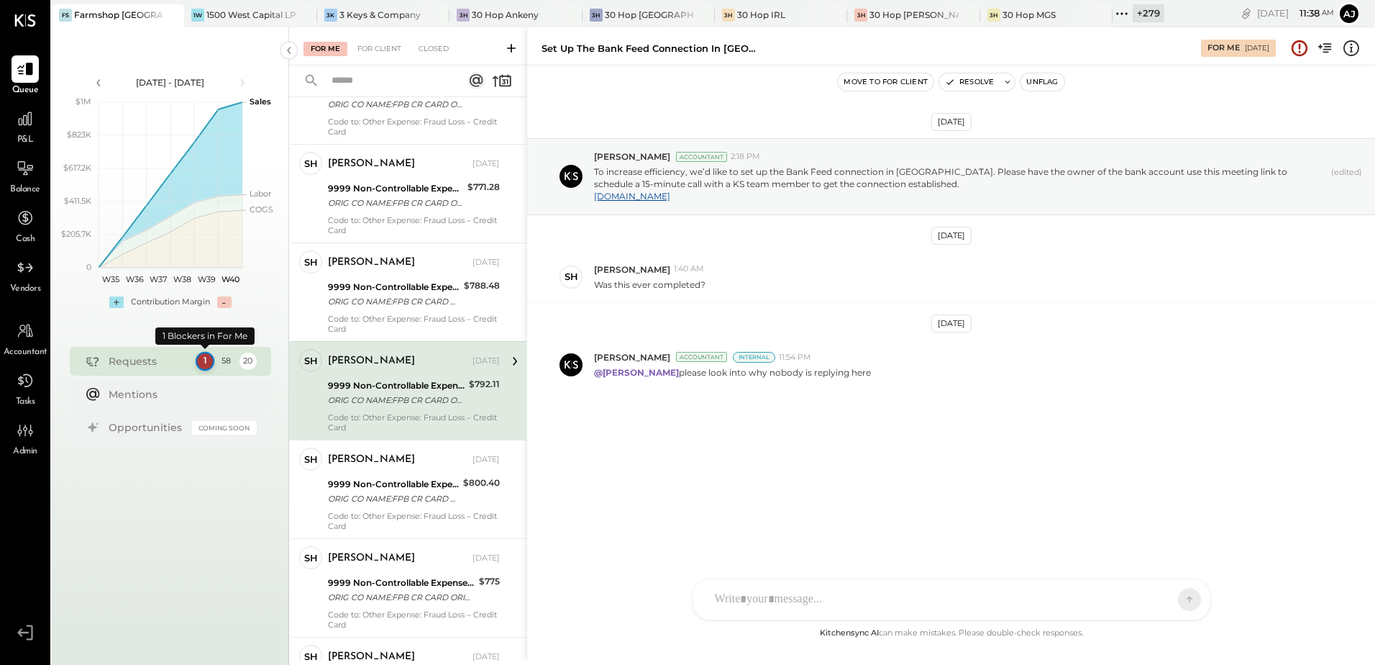
click at [200, 363] on div "1" at bounding box center [204, 361] width 19 height 19
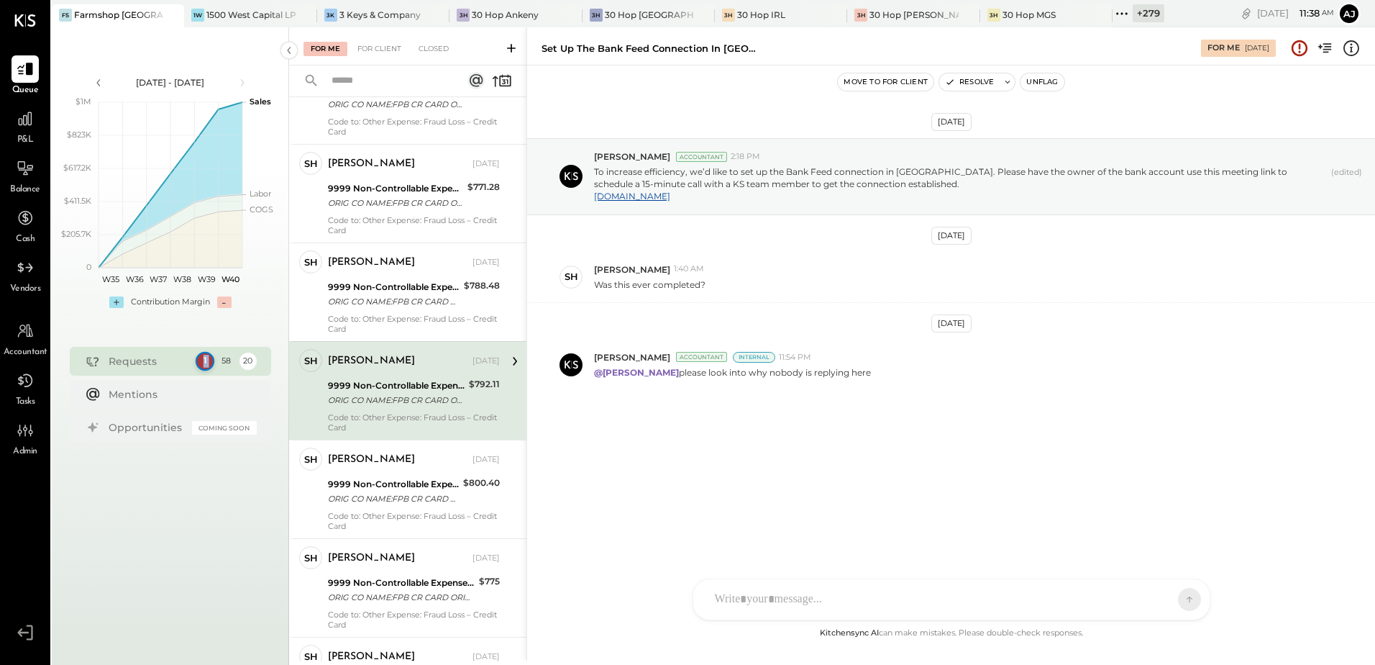
click at [200, 363] on div "1" at bounding box center [204, 361] width 19 height 19
drag, startPoint x: 200, startPoint y: 363, endPoint x: 252, endPoint y: 364, distance: 51.8
click at [252, 364] on div "20" at bounding box center [247, 361] width 19 height 19
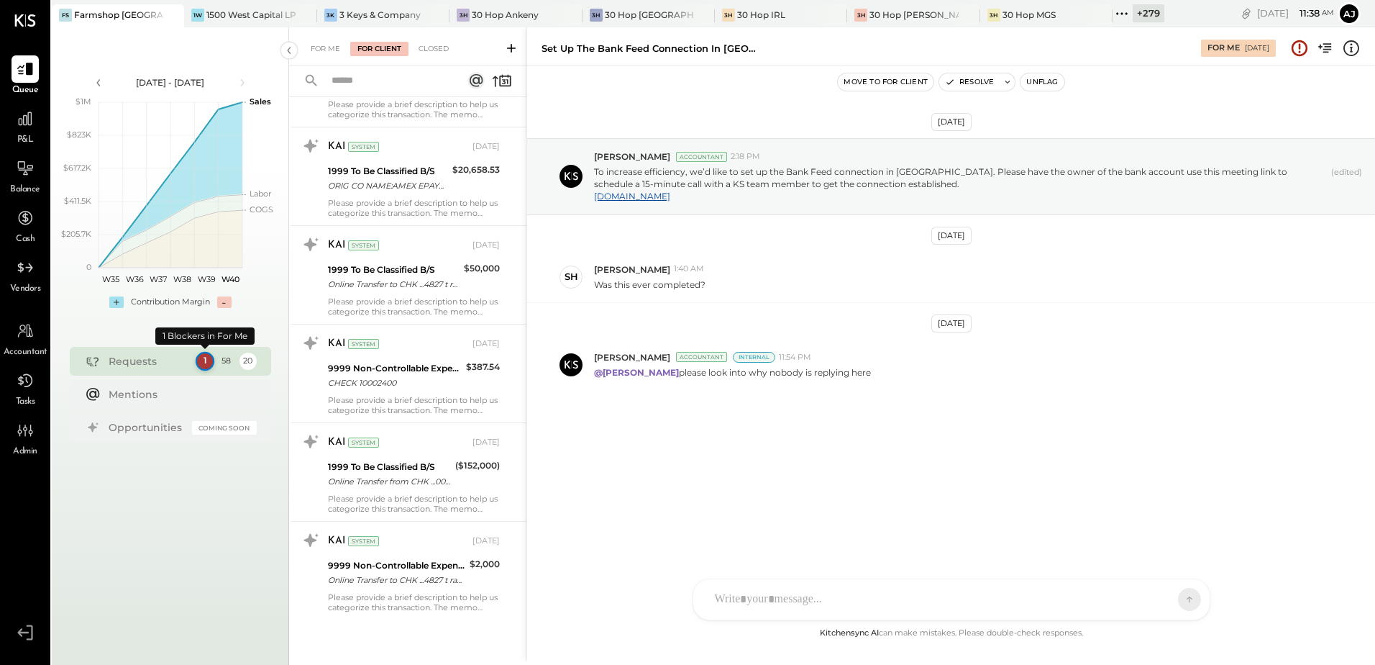
click at [200, 363] on div "1" at bounding box center [204, 361] width 19 height 19
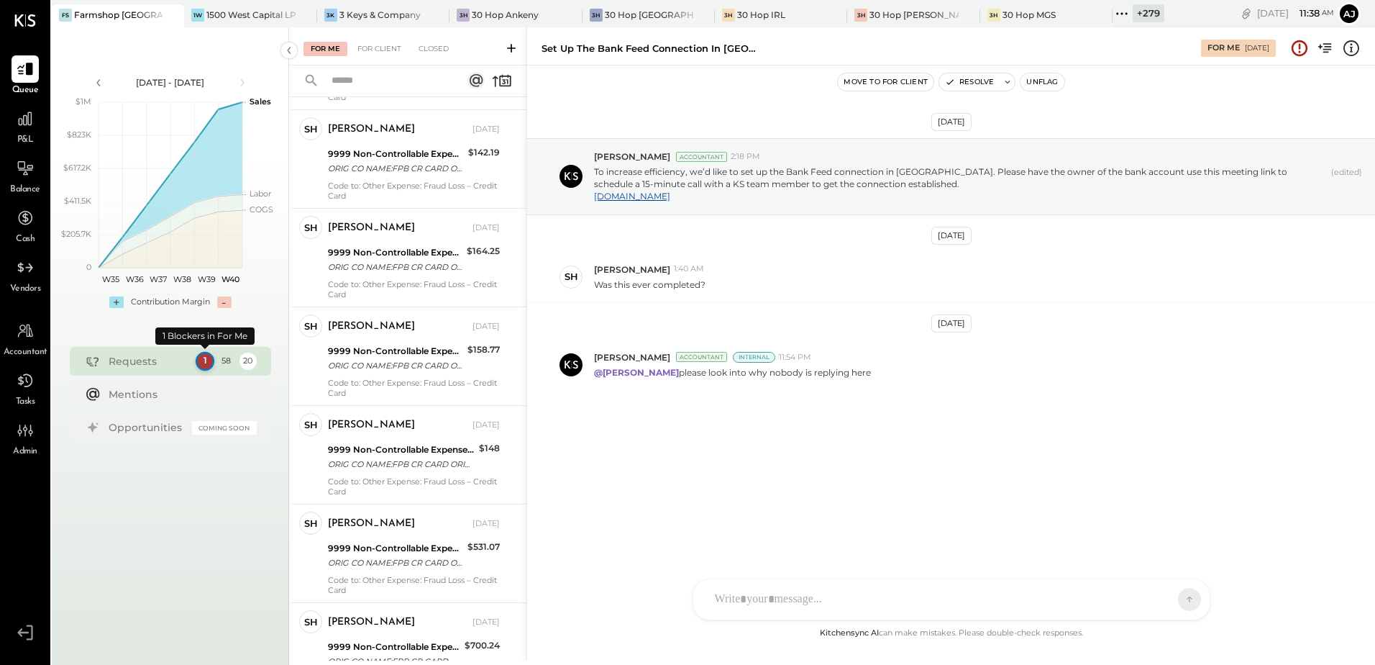
scroll to position [4113, 0]
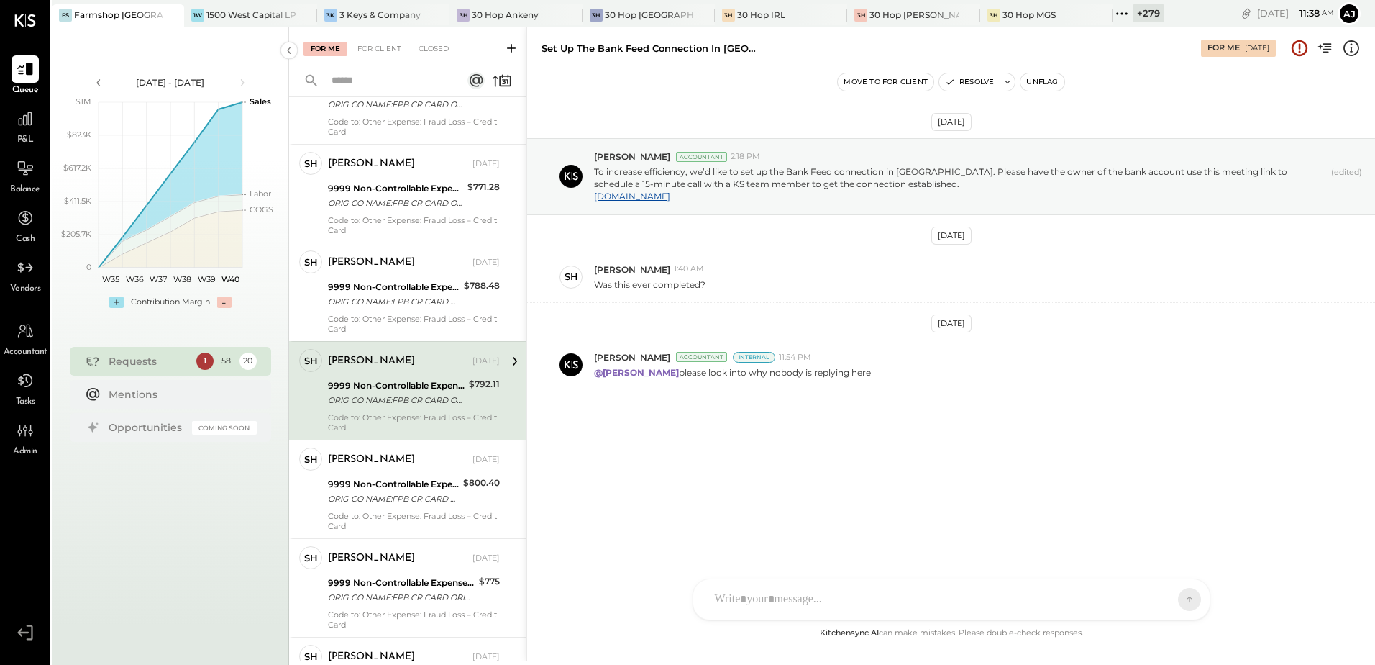
click at [404, 379] on div "9999 Non-Controllable Expenses:Property Expenses:To Be Classified P&L" at bounding box center [396, 385] width 137 height 14
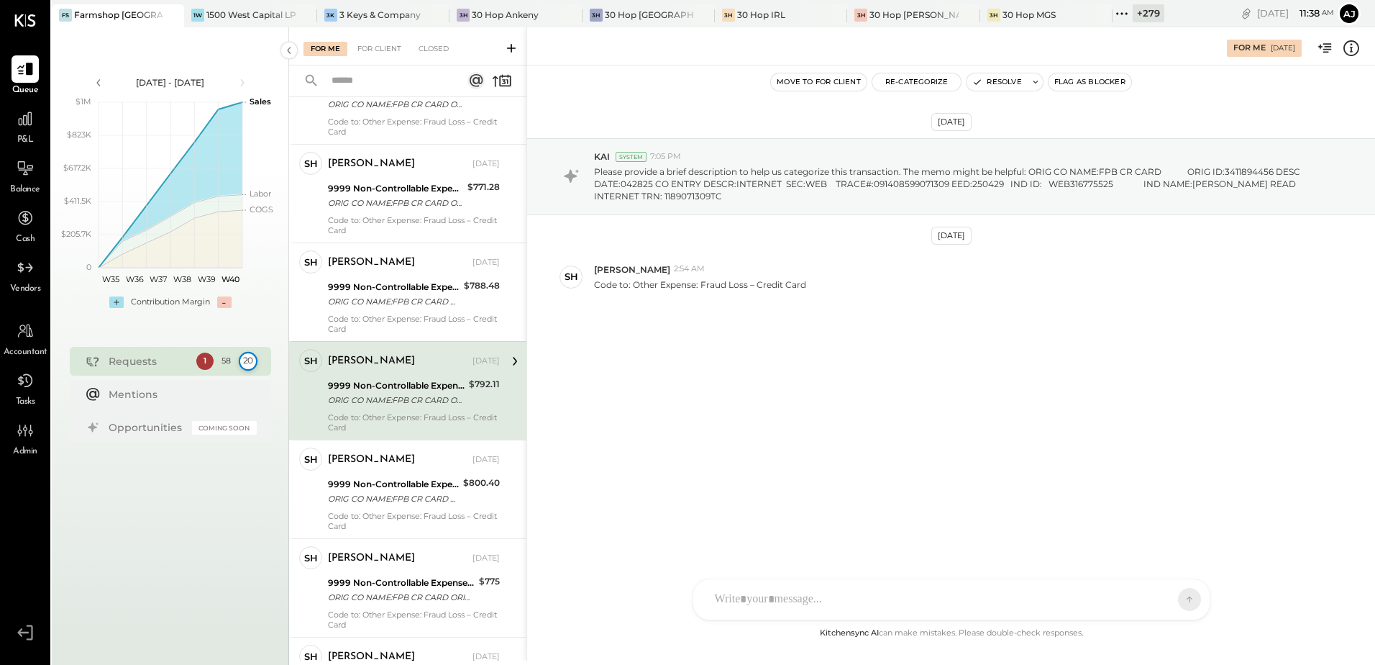
click at [252, 358] on div "20" at bounding box center [247, 361] width 19 height 19
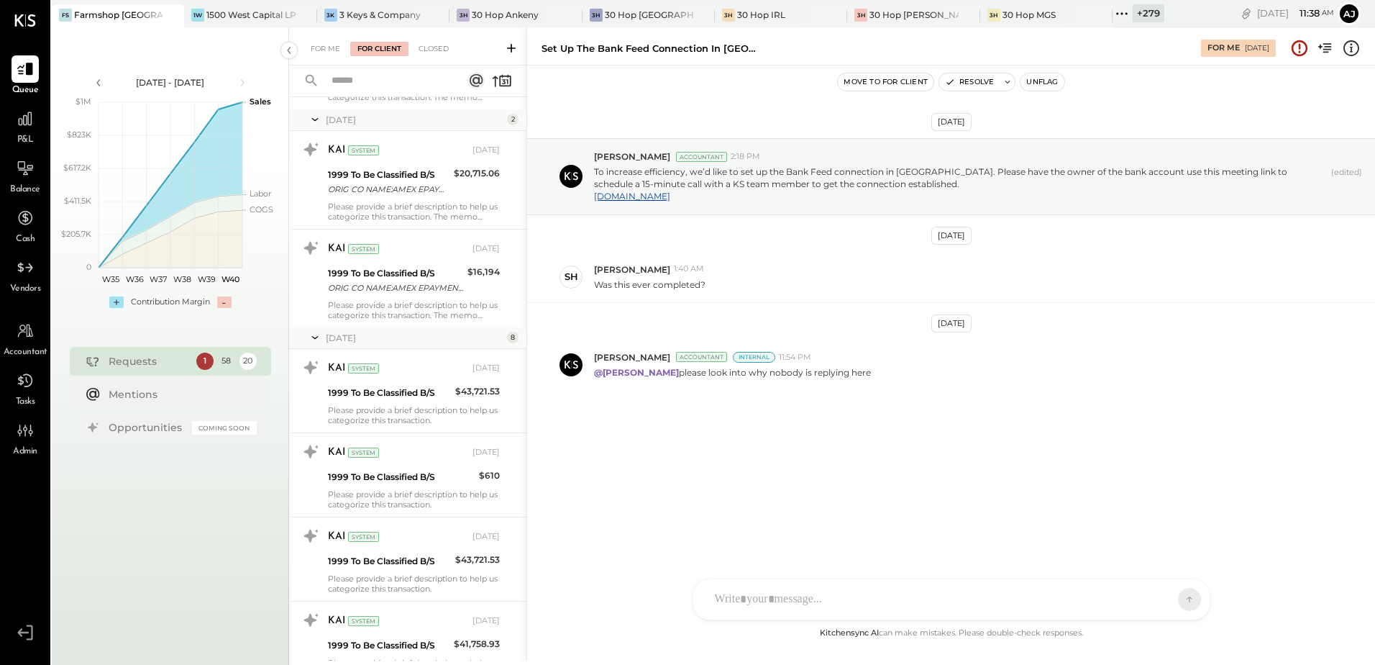
scroll to position [336, 0]
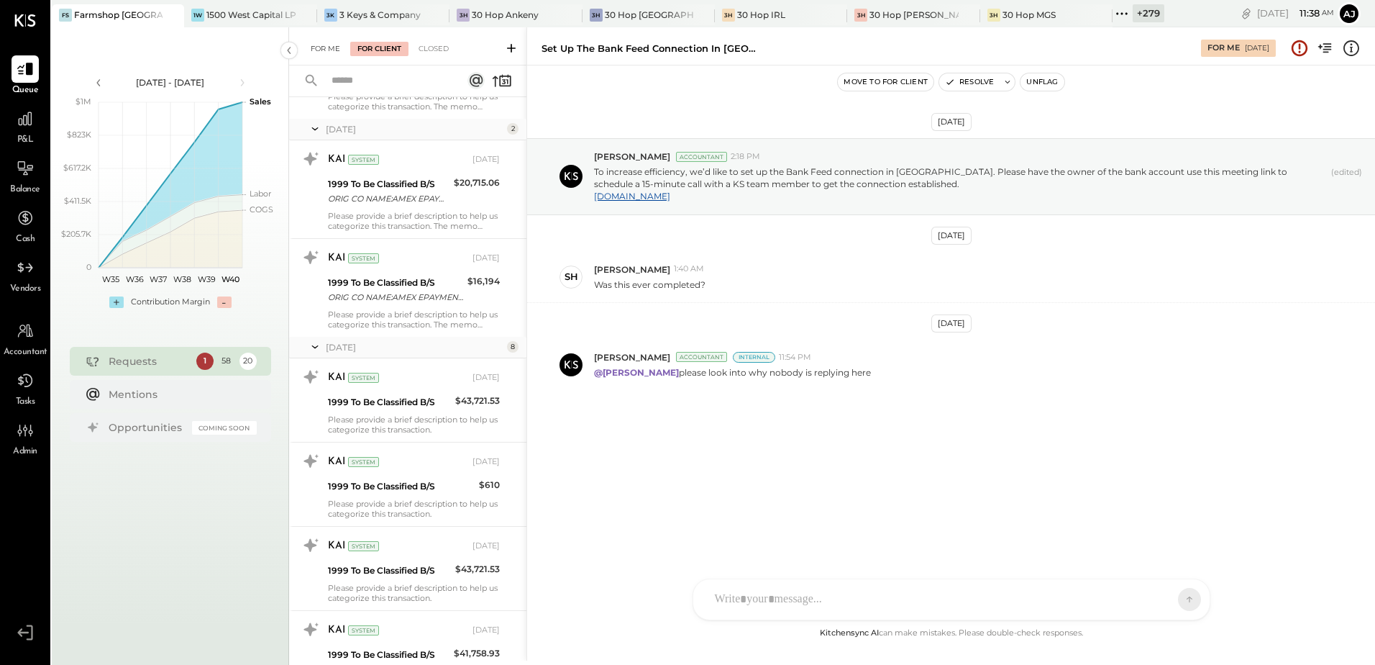
click at [327, 48] on div "For Me" at bounding box center [326, 49] width 44 height 14
